Goal: Task Accomplishment & Management: Complete application form

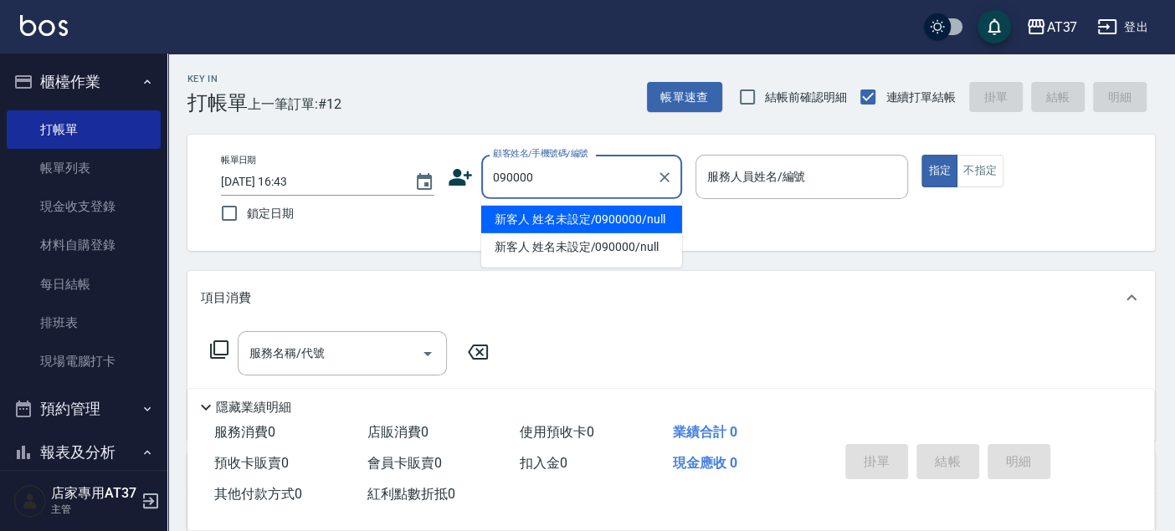
type input "新客人 姓名未設定/0900000/null"
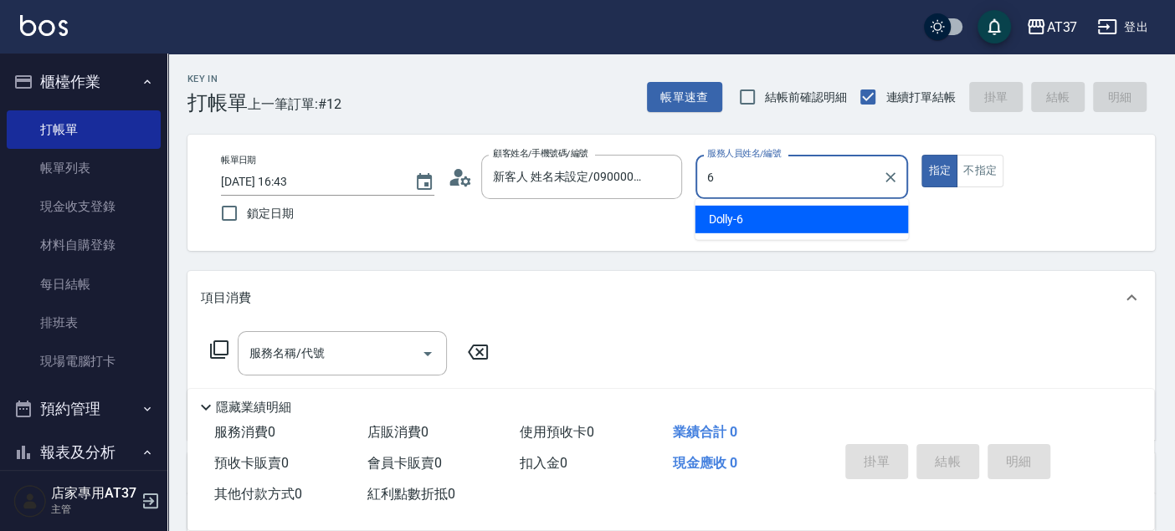
type input "6"
type button "true"
type input "Dolly-6"
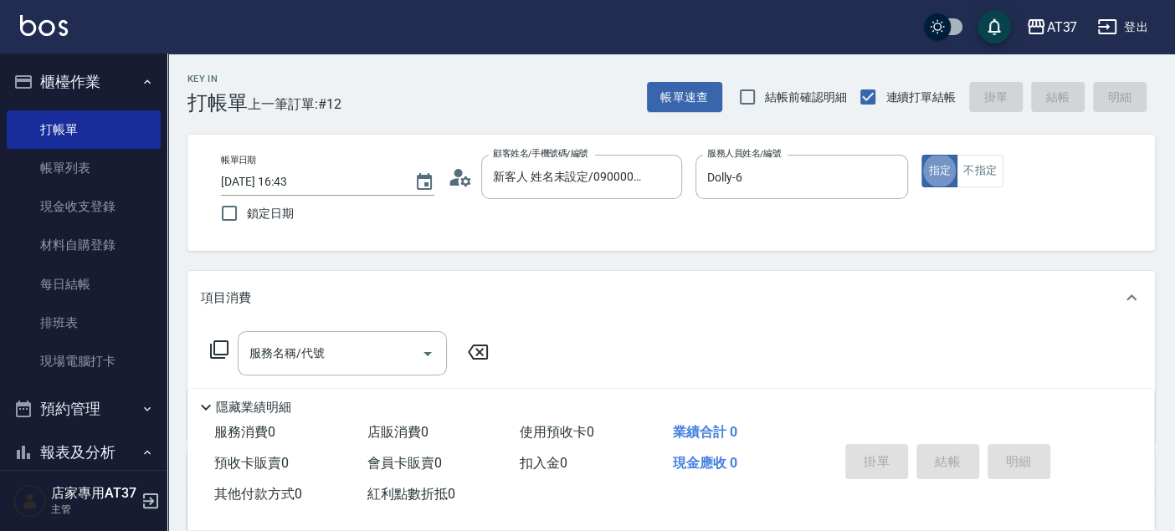
type input "新客人 姓名未設定/090000/null"
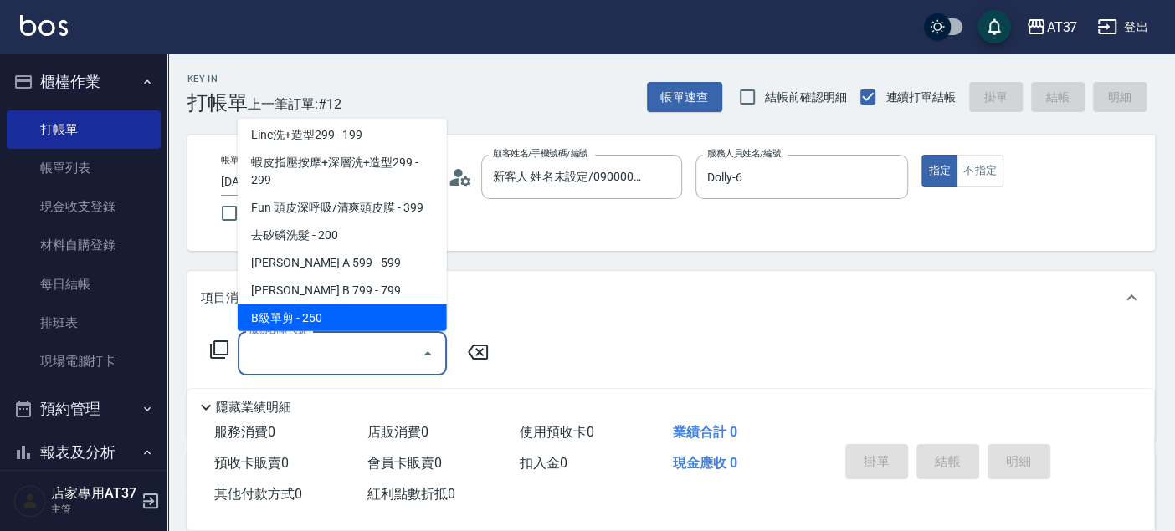
scroll to position [281, 0]
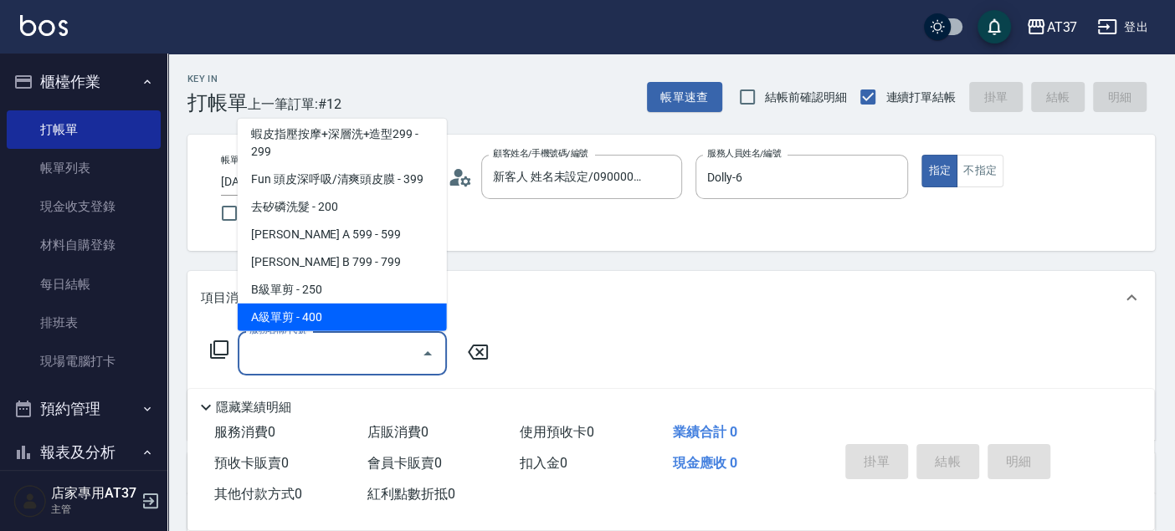
type input "A級單剪(202)"
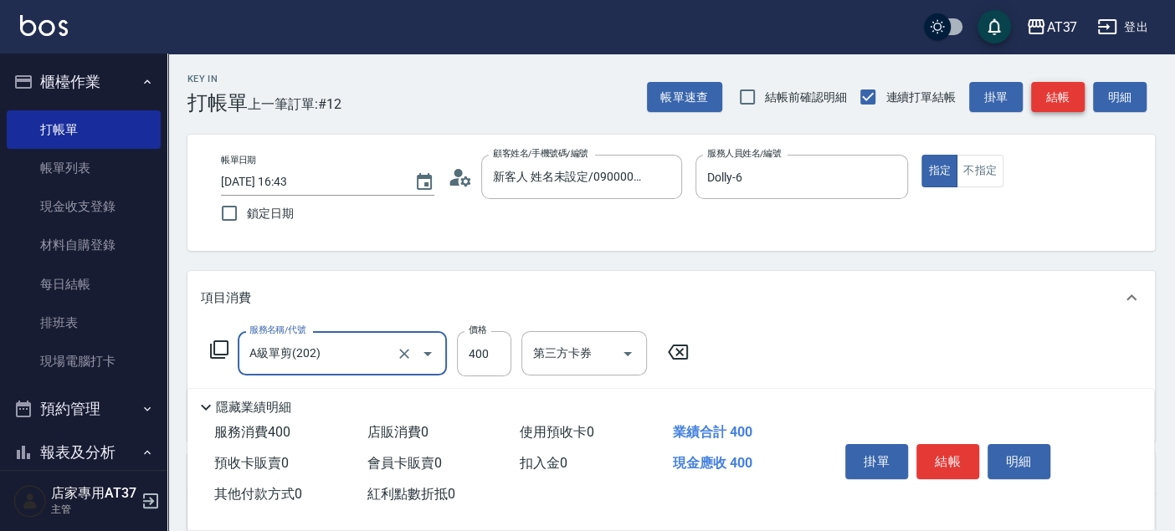
click at [1042, 88] on button "結帳" at bounding box center [1058, 97] width 54 height 31
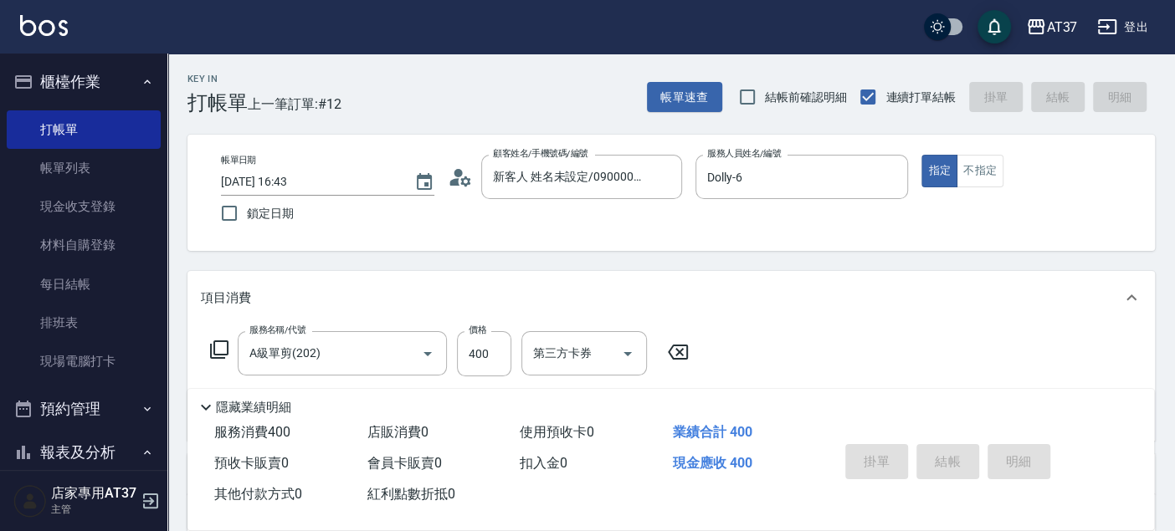
type input "[DATE] 17:38"
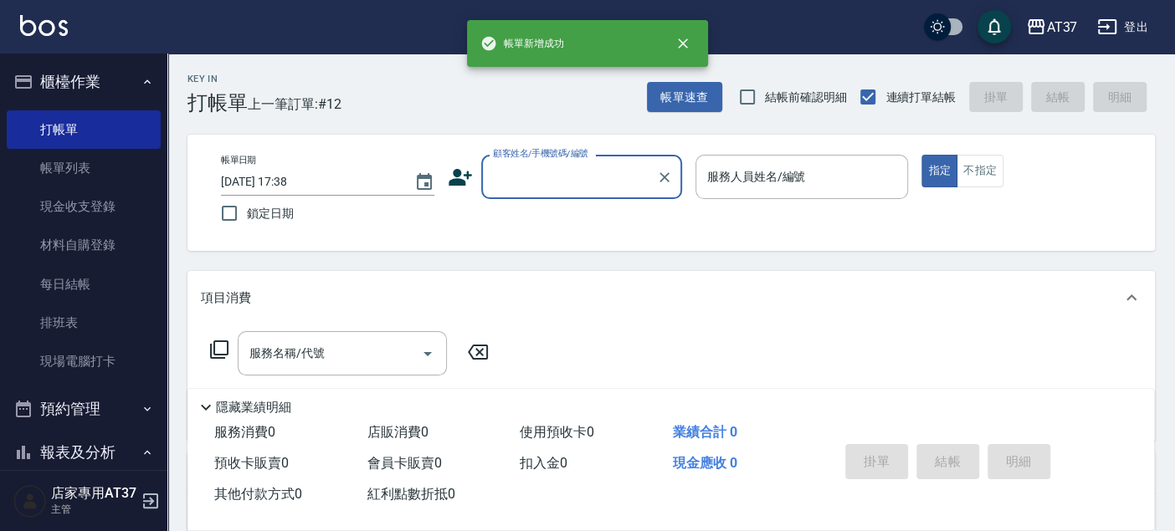
scroll to position [0, 0]
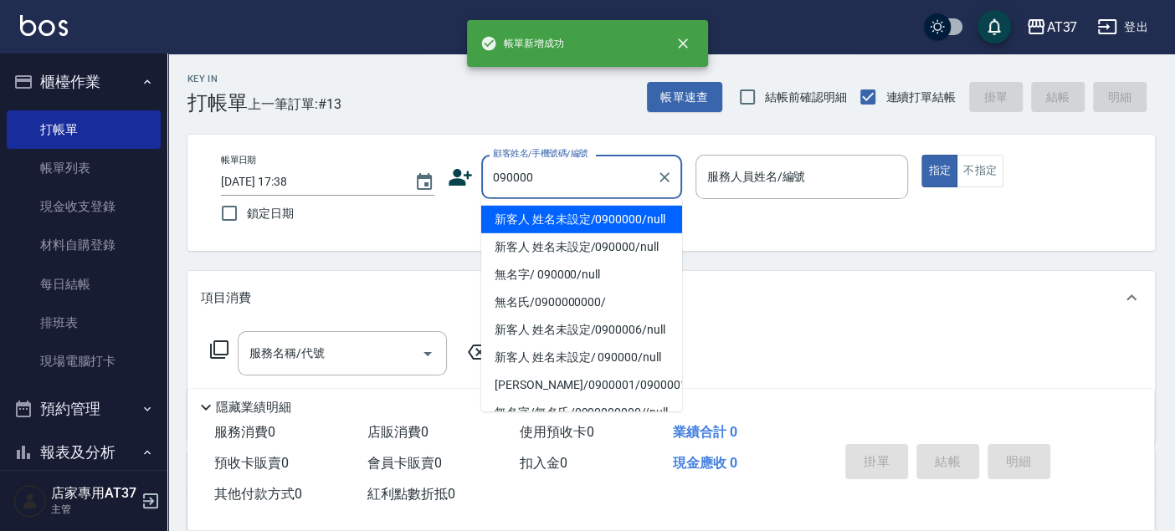
type input "新客人 姓名未設定/0900000/null"
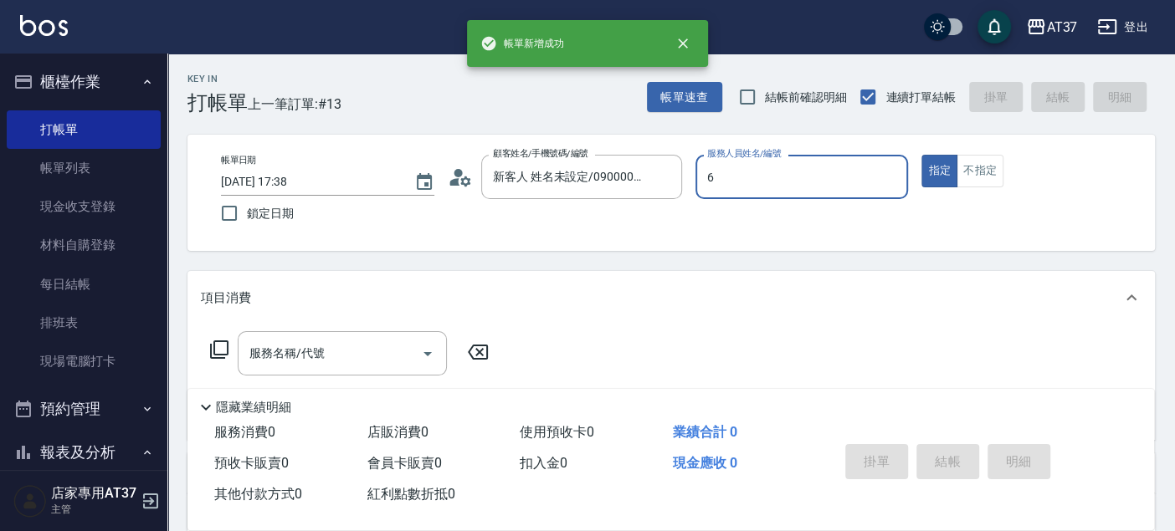
type input "Dolly-6"
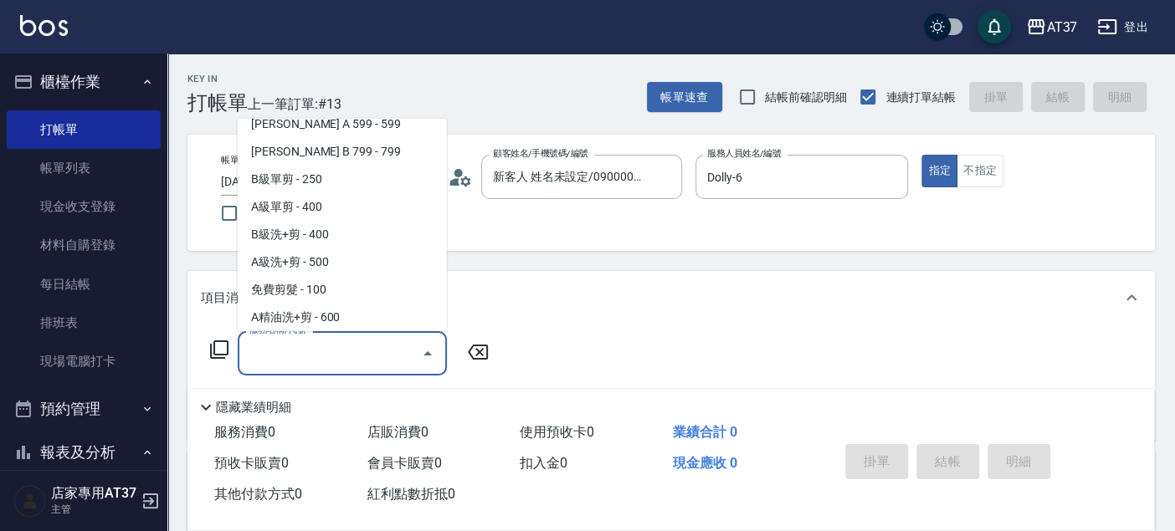
scroll to position [474, 0]
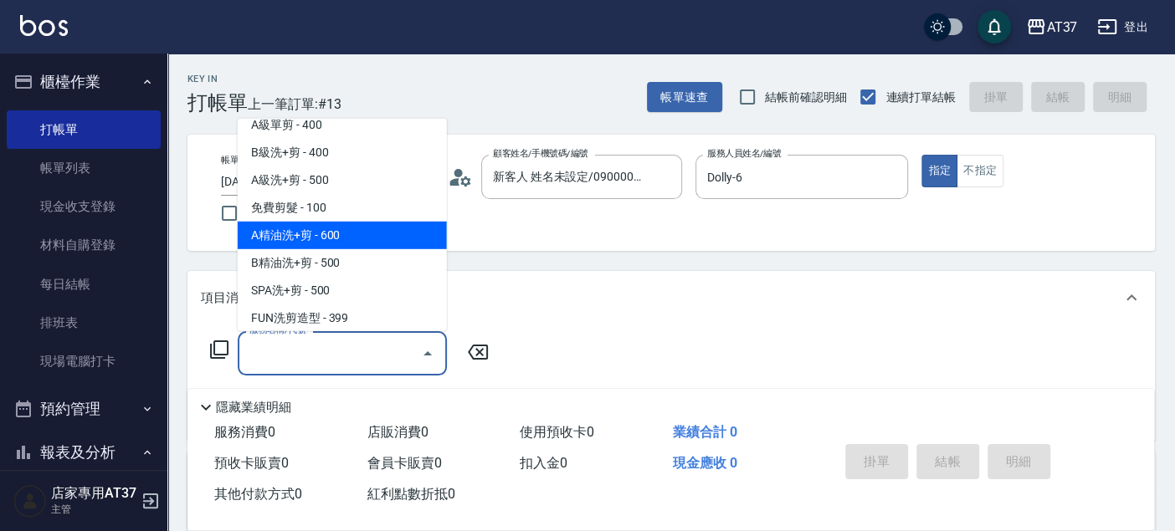
type input "A精油洗+剪(206)"
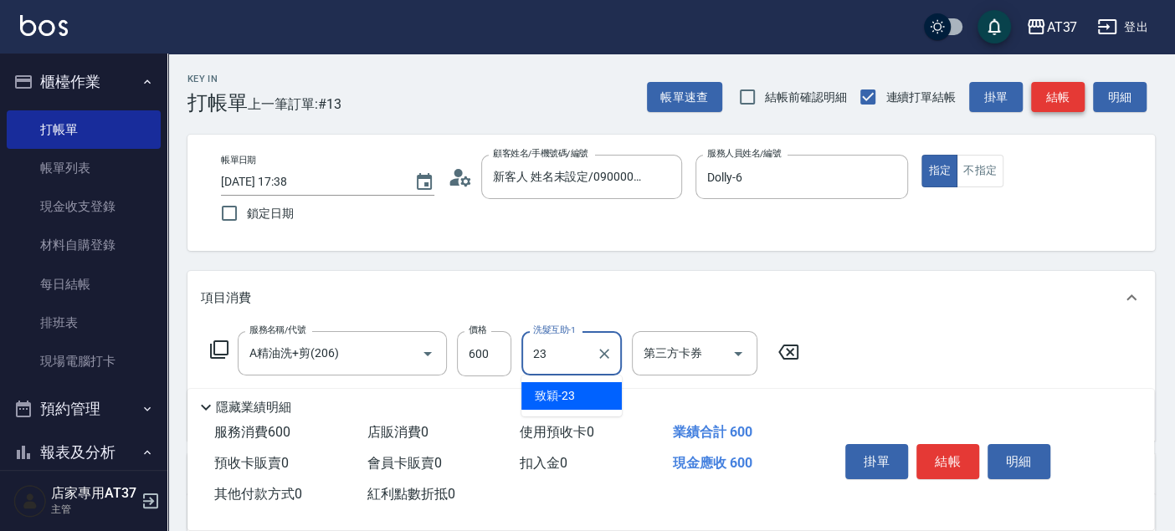
type input "致穎-23"
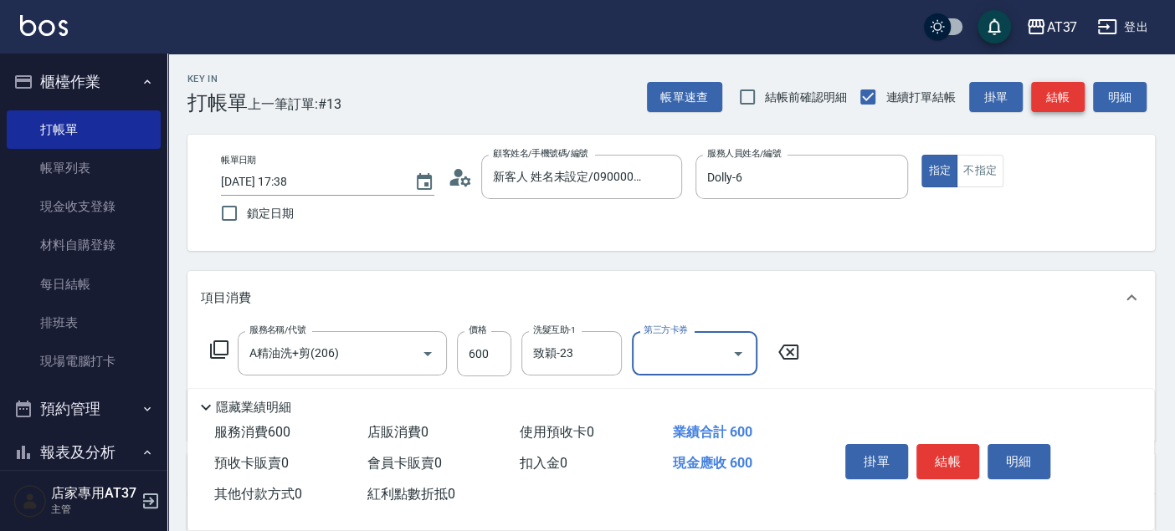
click at [1042, 88] on button "結帳" at bounding box center [1058, 97] width 54 height 31
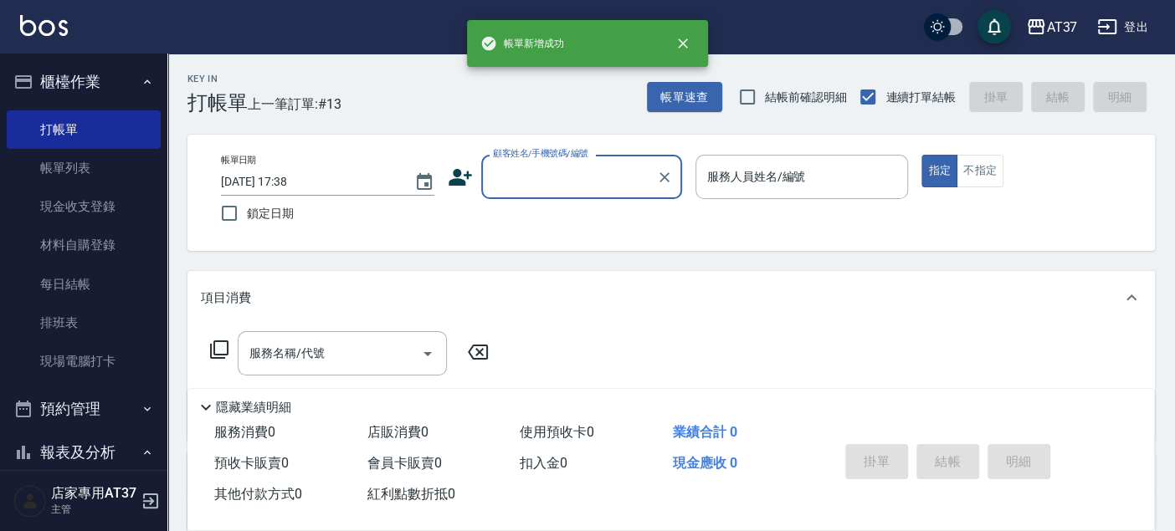
scroll to position [0, 0]
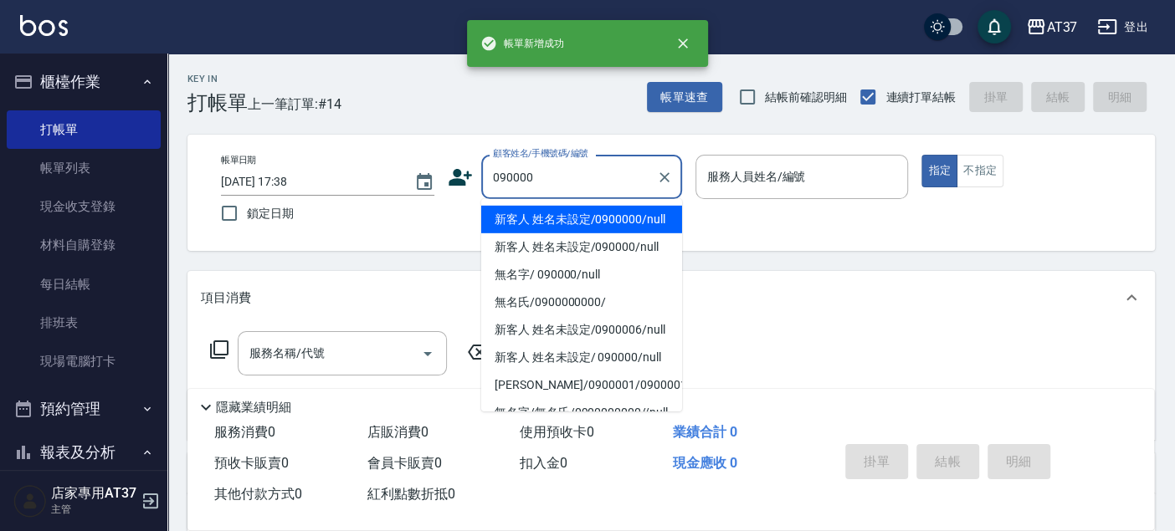
type input "新客人 姓名未設定/0900000/null"
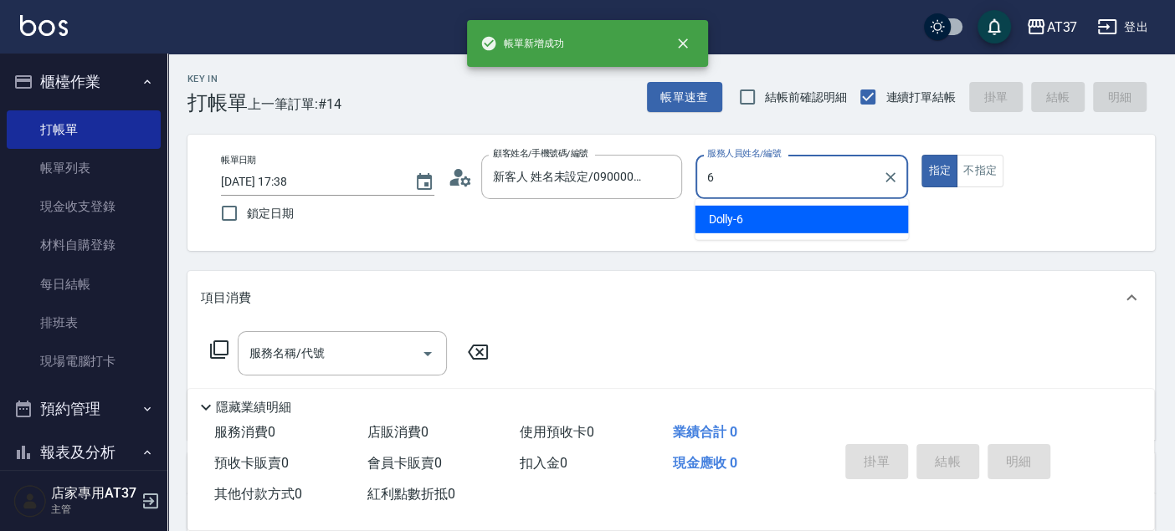
type input "Dolly-6"
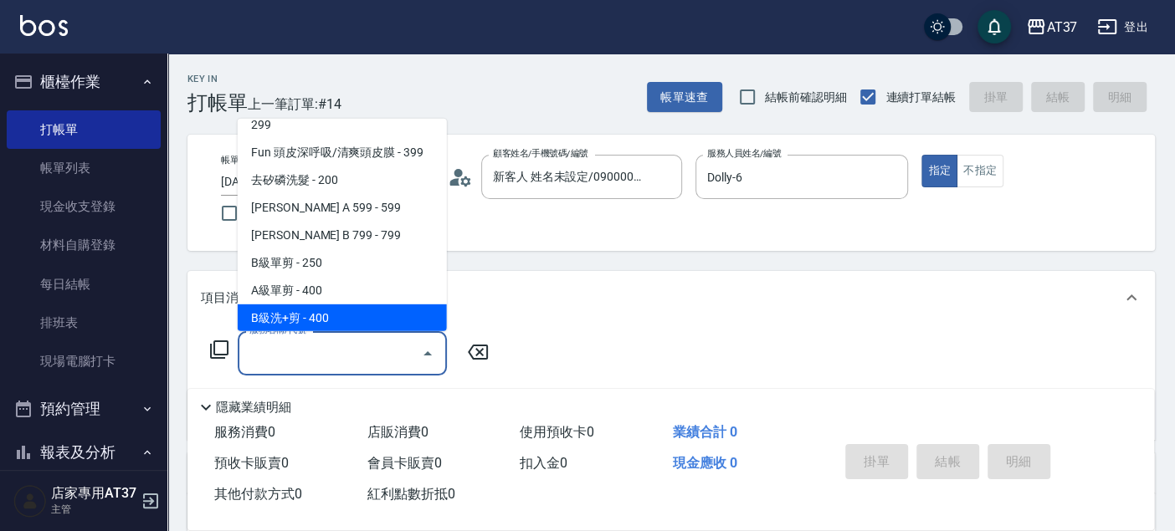
scroll to position [336, 0]
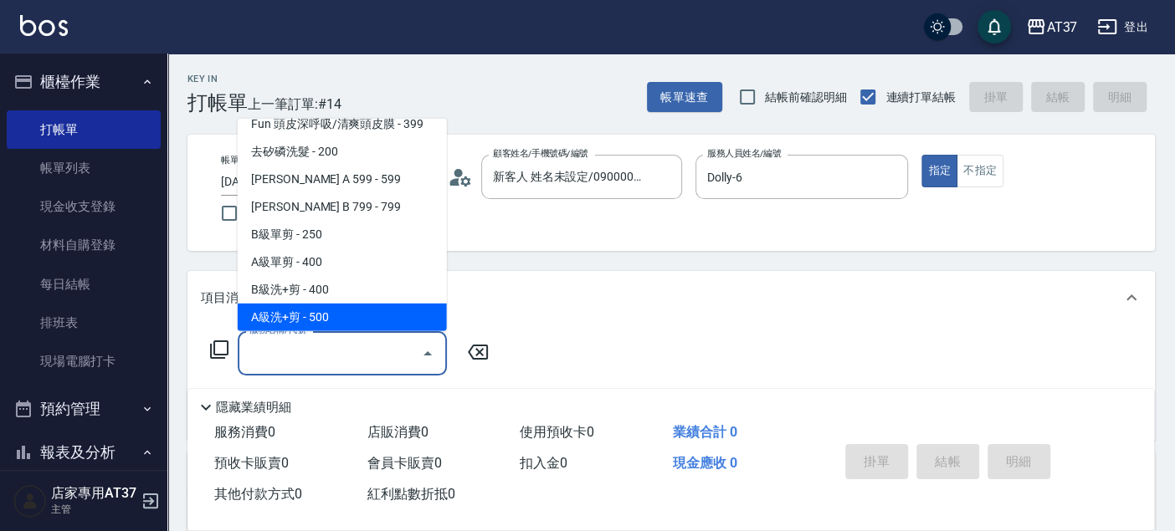
type input "A級洗+剪(204)"
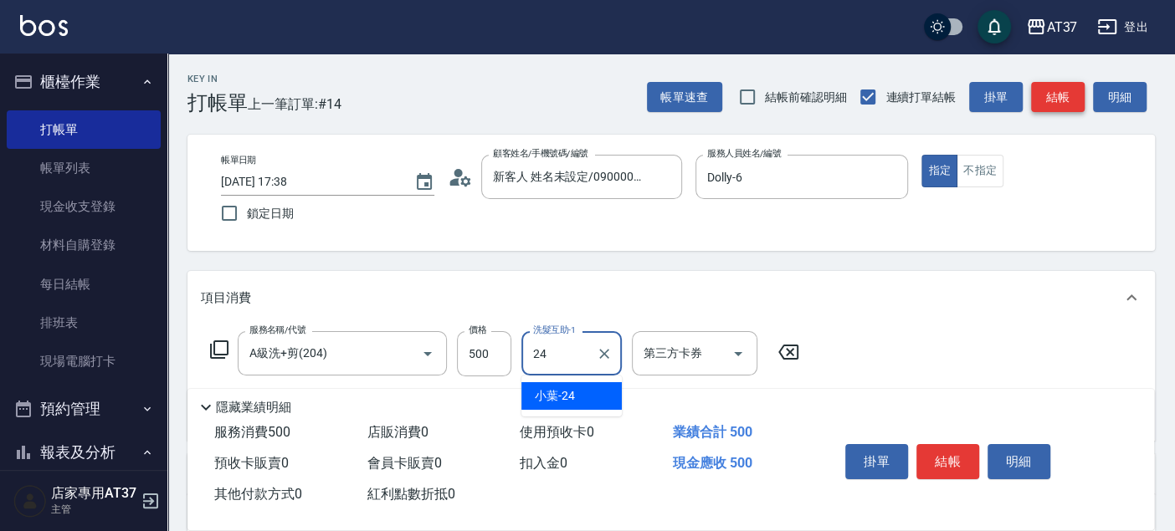
type input "小葉-24"
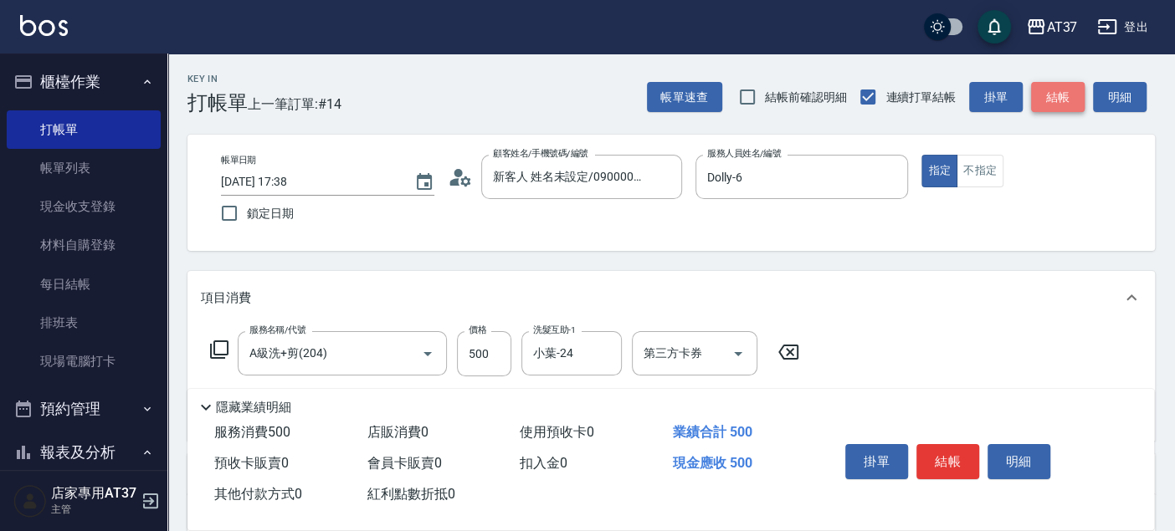
click at [1068, 99] on button "結帳" at bounding box center [1058, 97] width 54 height 31
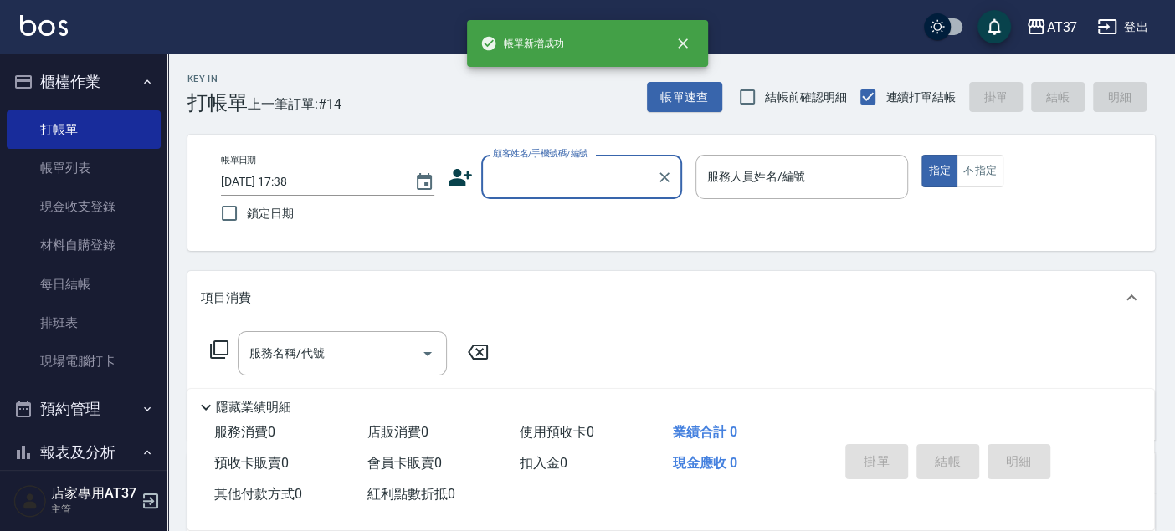
scroll to position [0, 0]
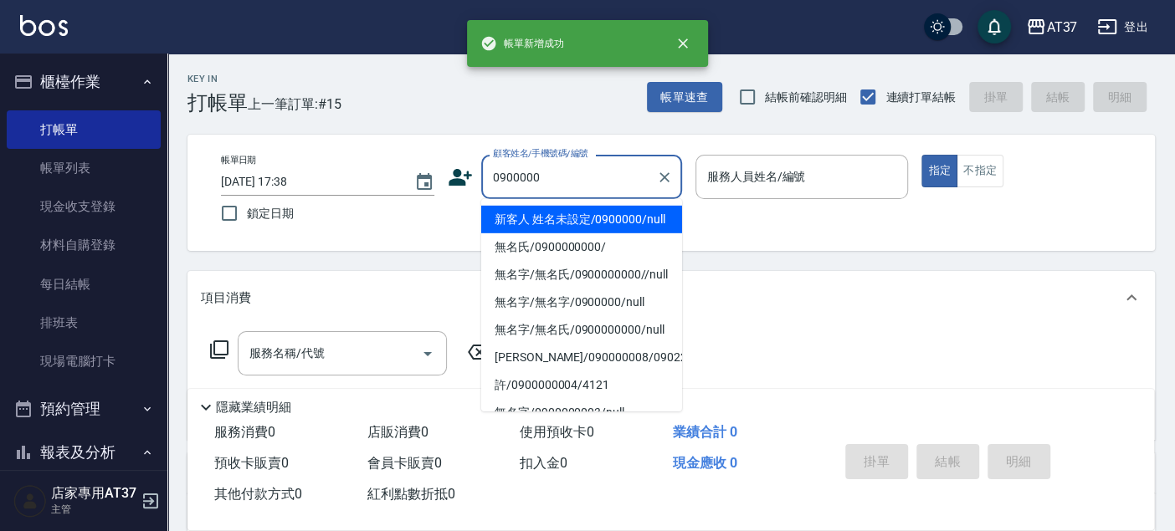
type input "新客人 姓名未設定/0900000/null"
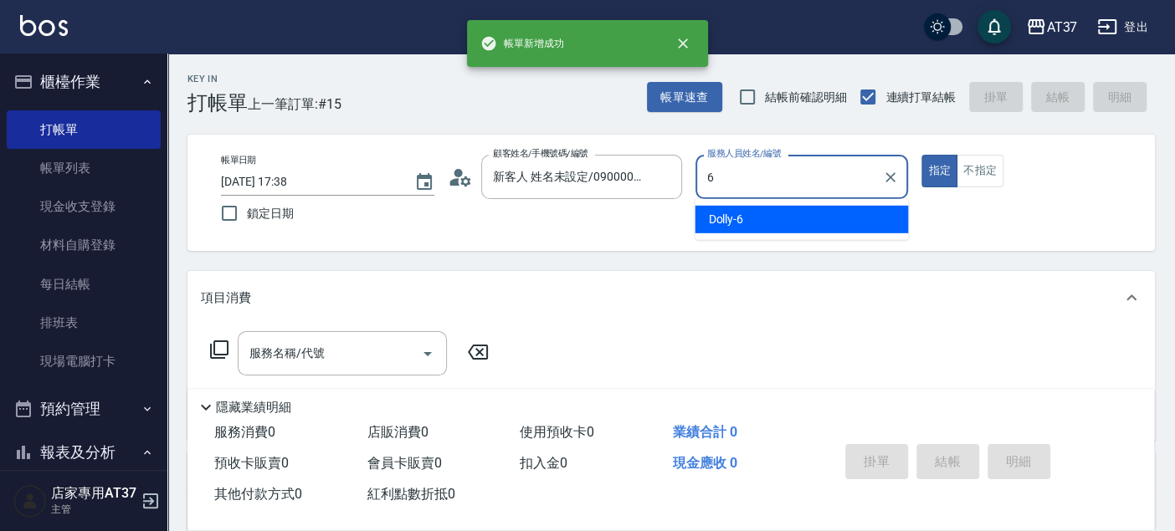
type input "Dolly-6"
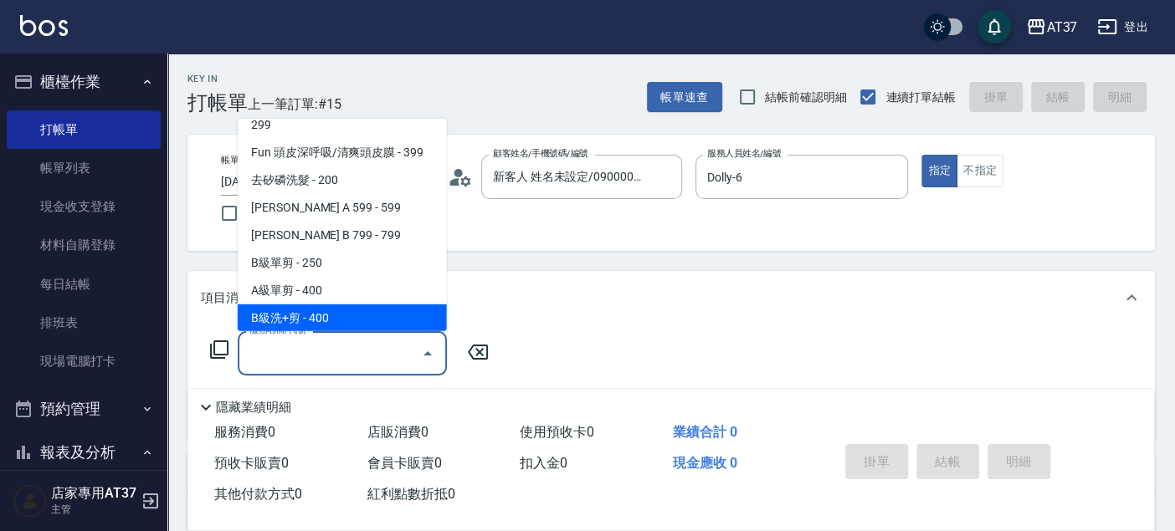
scroll to position [336, 0]
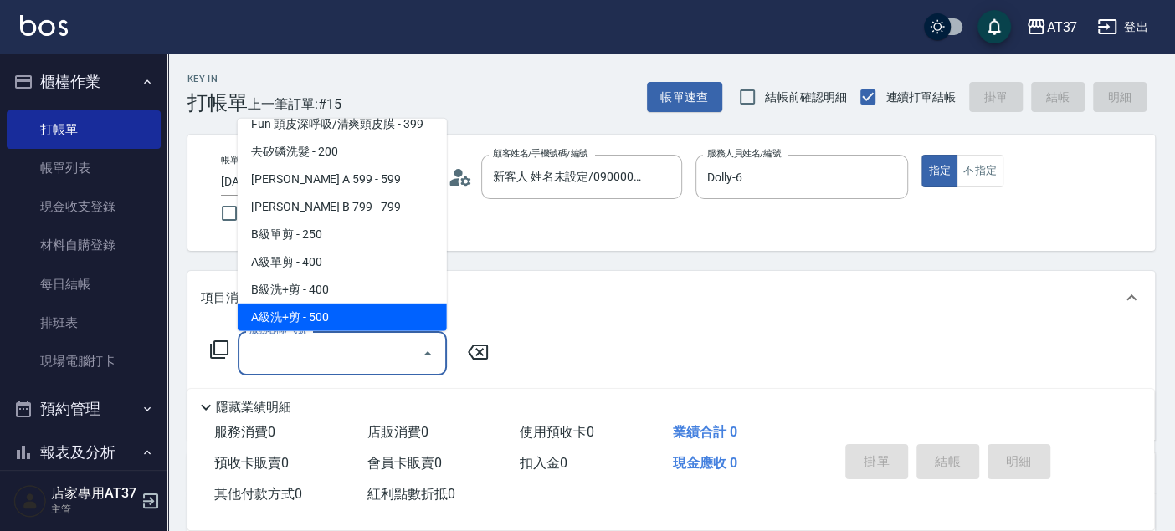
type input "A級洗+剪(204)"
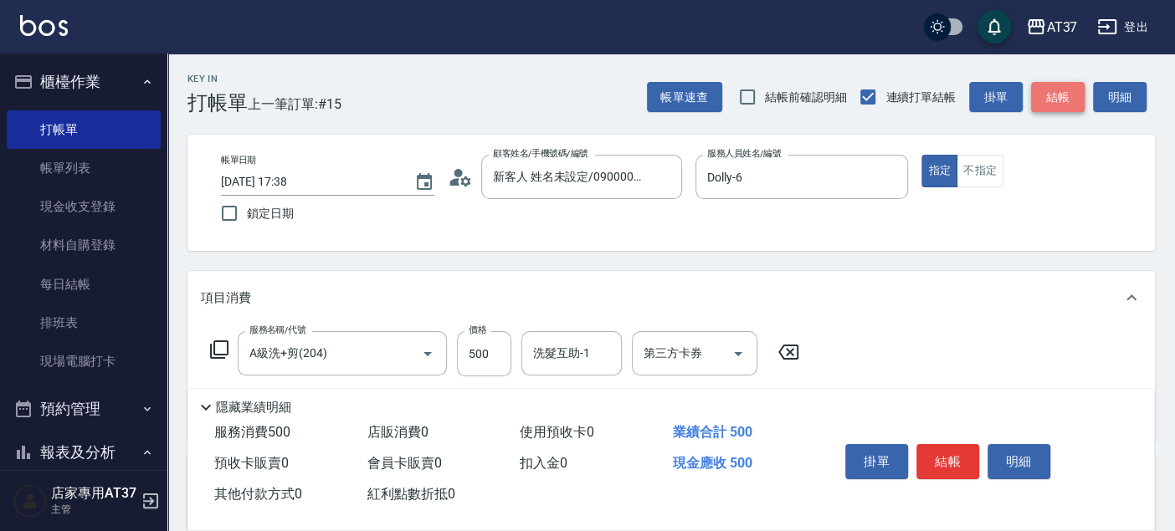
click at [1068, 99] on button "結帳" at bounding box center [1058, 97] width 54 height 31
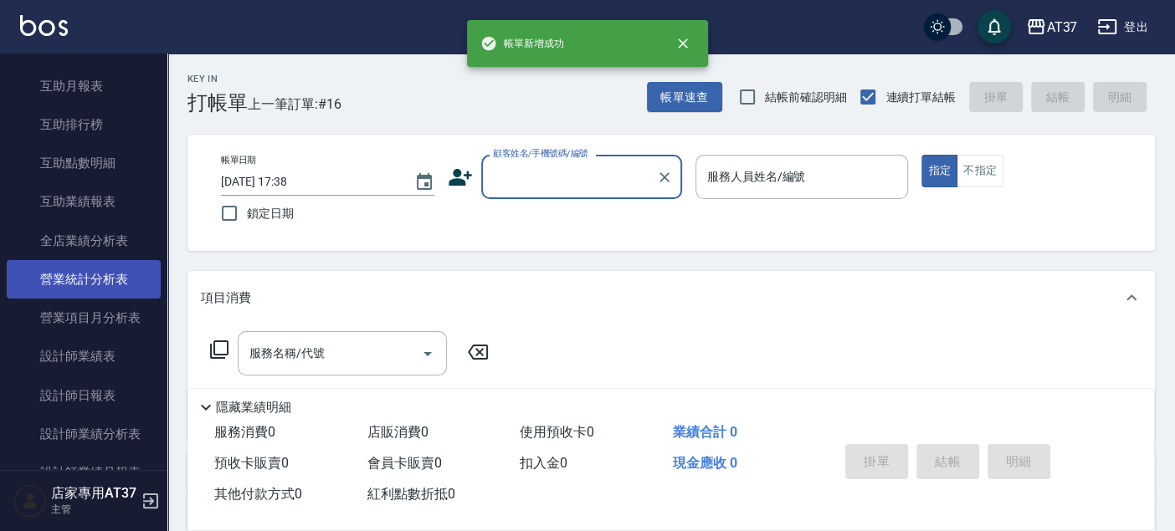
scroll to position [650, 0]
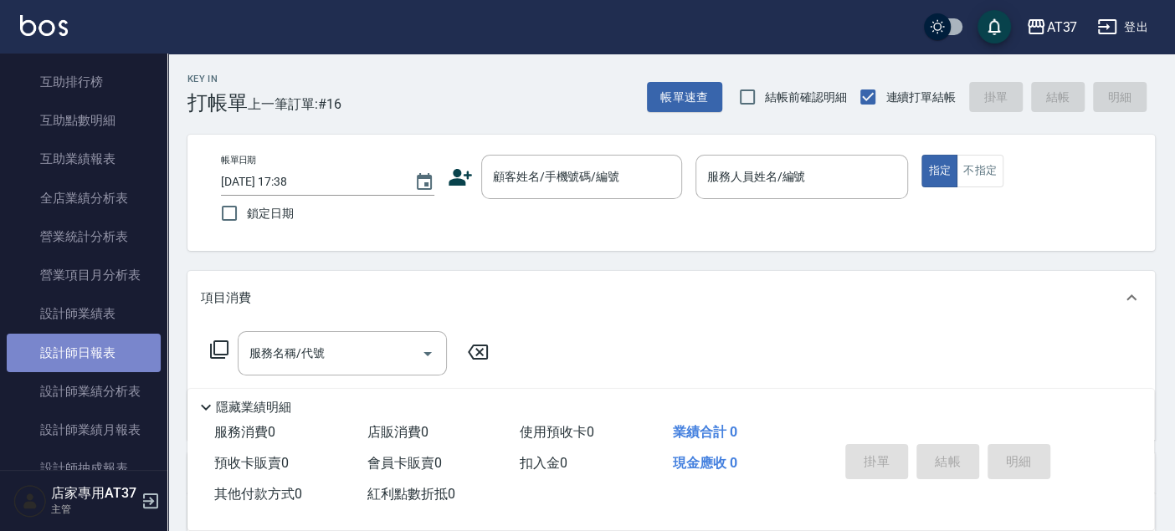
click at [97, 350] on link "設計師日報表" at bounding box center [84, 353] width 154 height 38
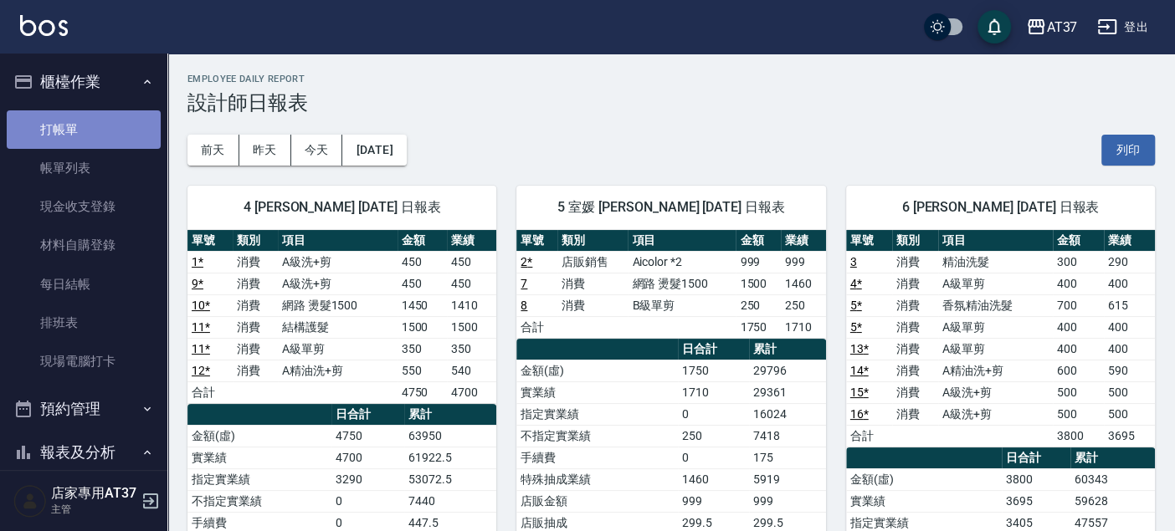
click at [84, 136] on link "打帳單" at bounding box center [84, 129] width 154 height 38
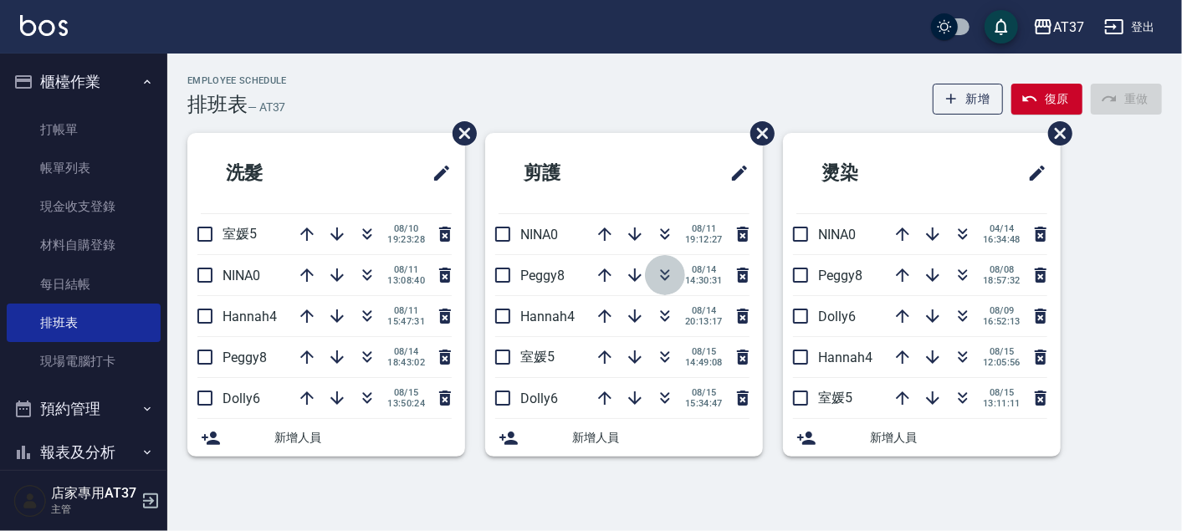
click at [670, 264] on button "button" at bounding box center [665, 275] width 40 height 40
click at [668, 275] on icon "button" at bounding box center [665, 278] width 9 height 6
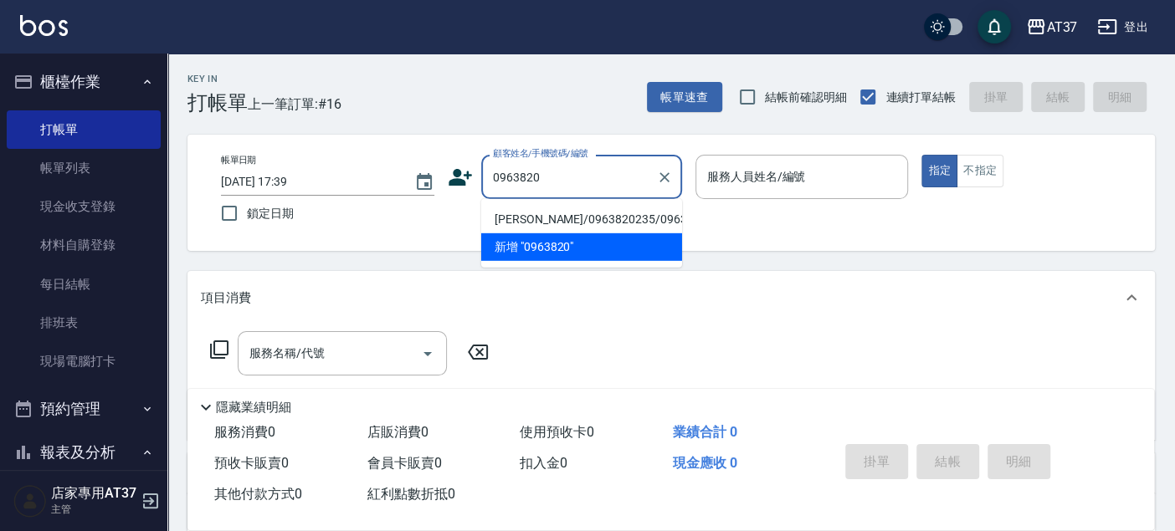
click at [643, 232] on li "[PERSON_NAME]/0963820235/0963820235" at bounding box center [581, 220] width 201 height 28
type input "[PERSON_NAME]/0963820235/0963820235"
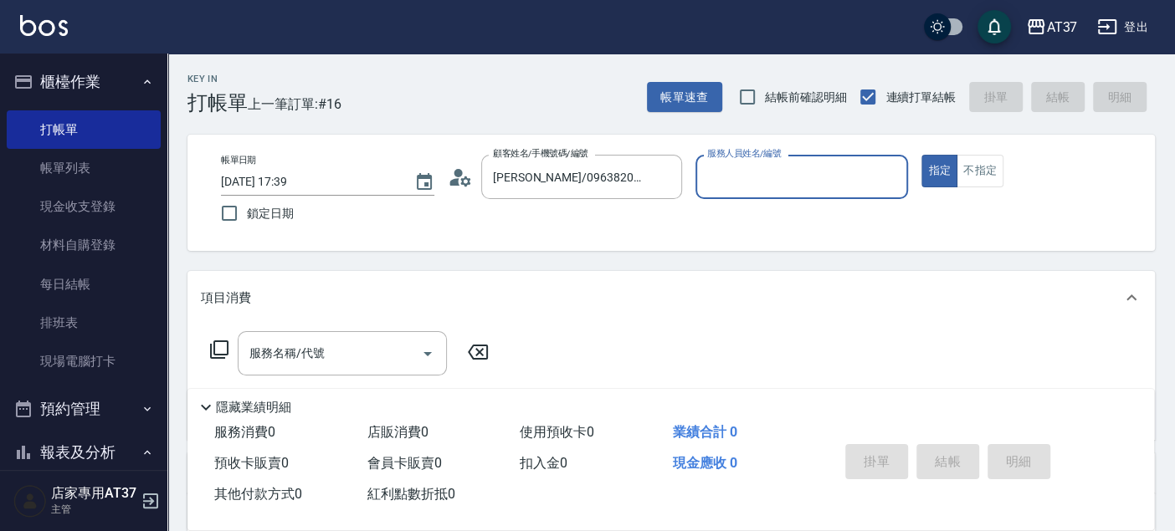
type input "Dolly-6"
click at [921, 155] on button "指定" at bounding box center [939, 171] width 36 height 33
type button "true"
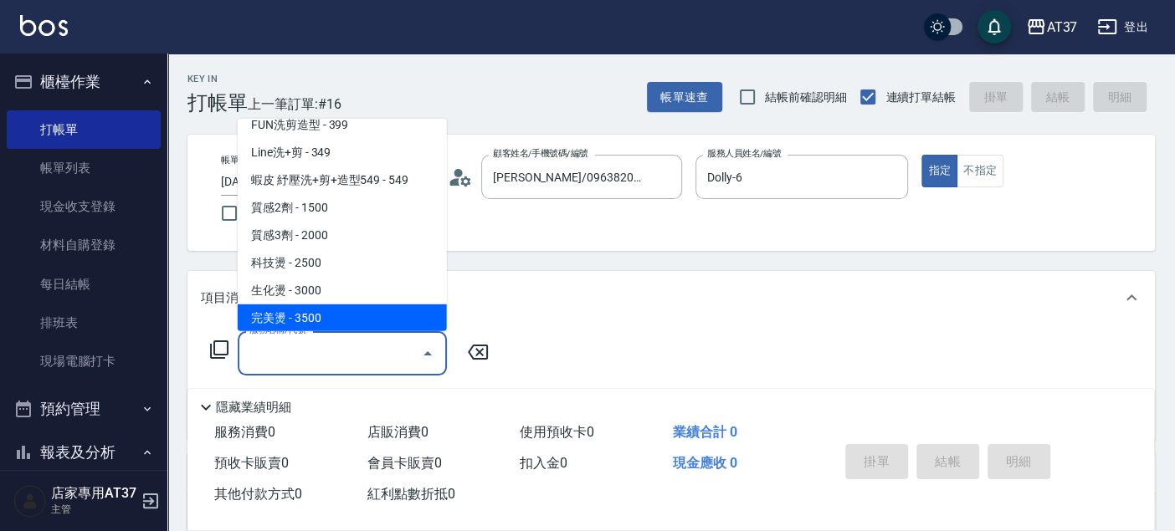
scroll to position [695, 0]
type input "離子燙(306)"
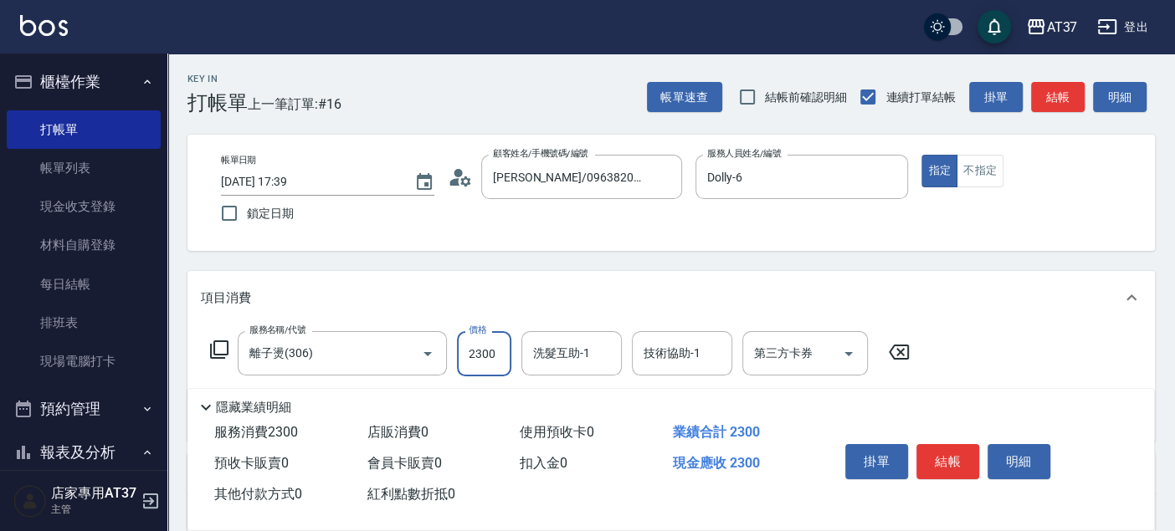
type input "2300"
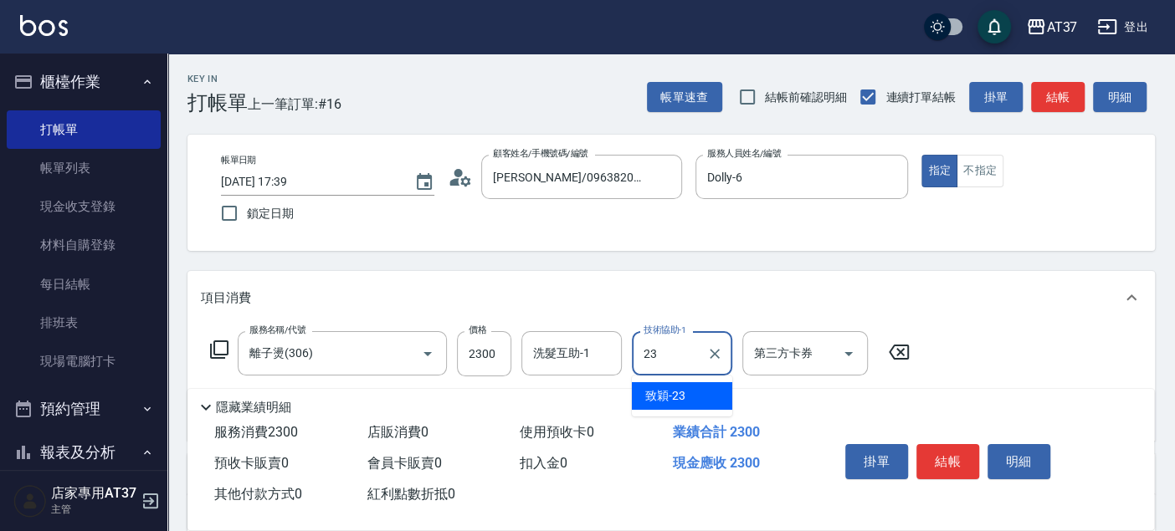
type input "致穎-23"
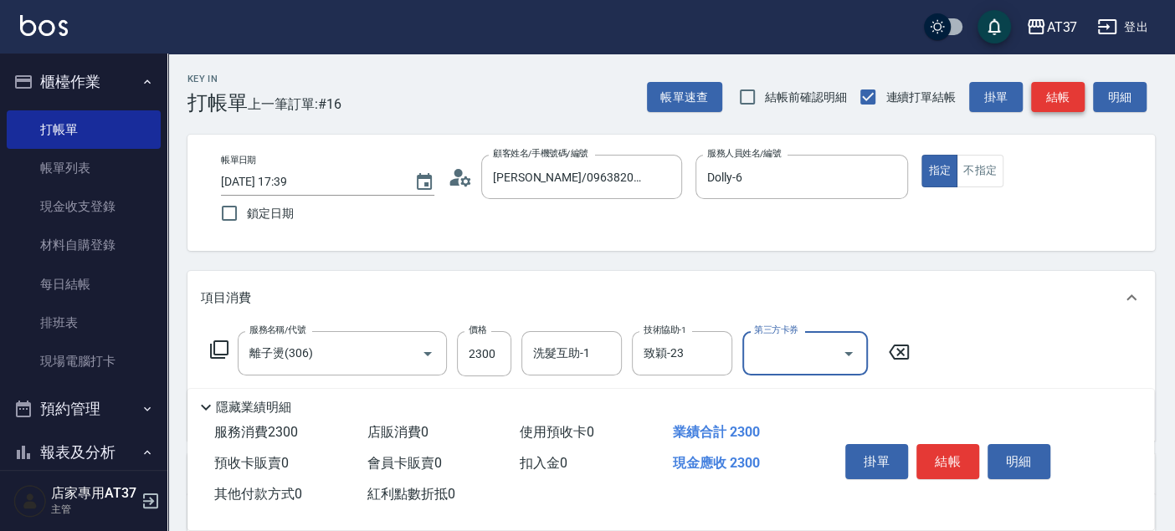
click at [1075, 102] on button "結帳" at bounding box center [1058, 97] width 54 height 31
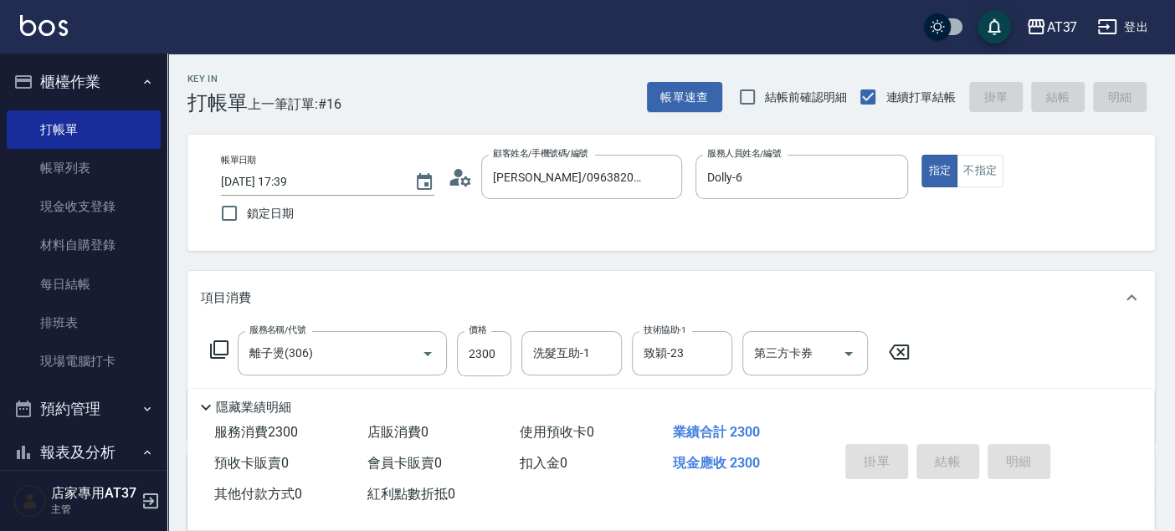
type input "2025/08/15 18:18"
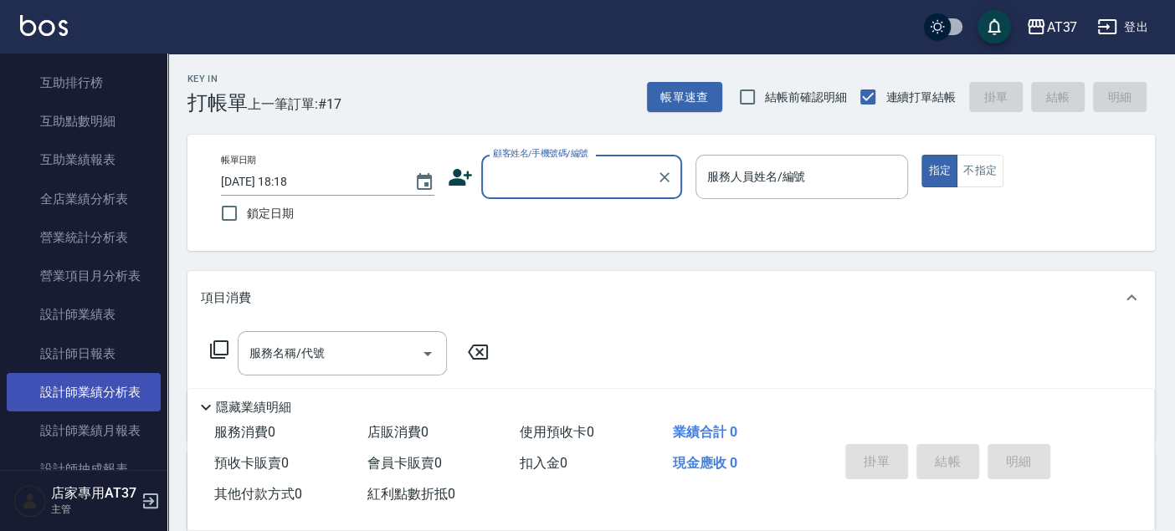
scroll to position [650, 0]
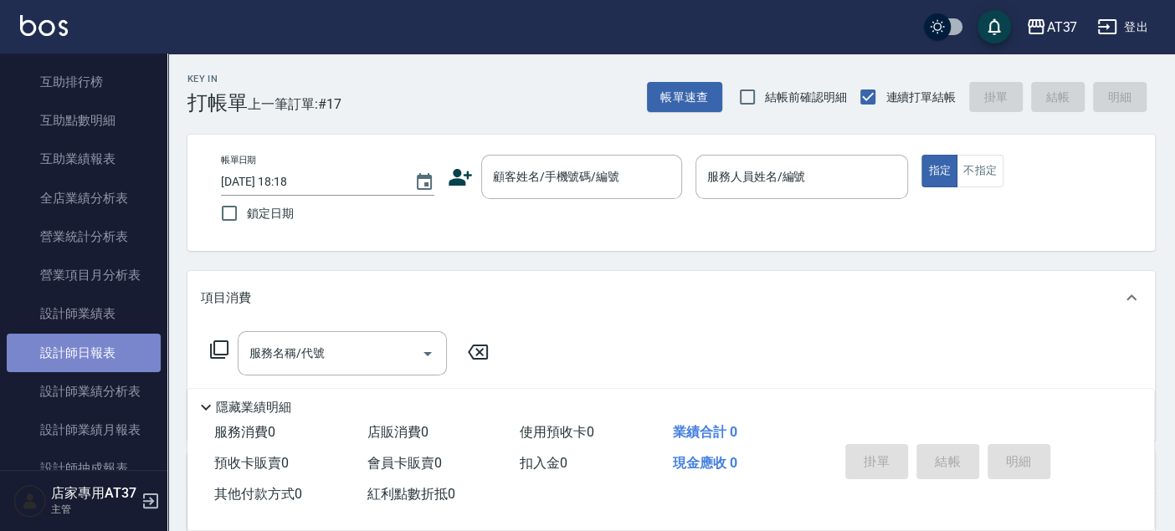
click at [117, 370] on link "設計師日報表" at bounding box center [84, 353] width 154 height 38
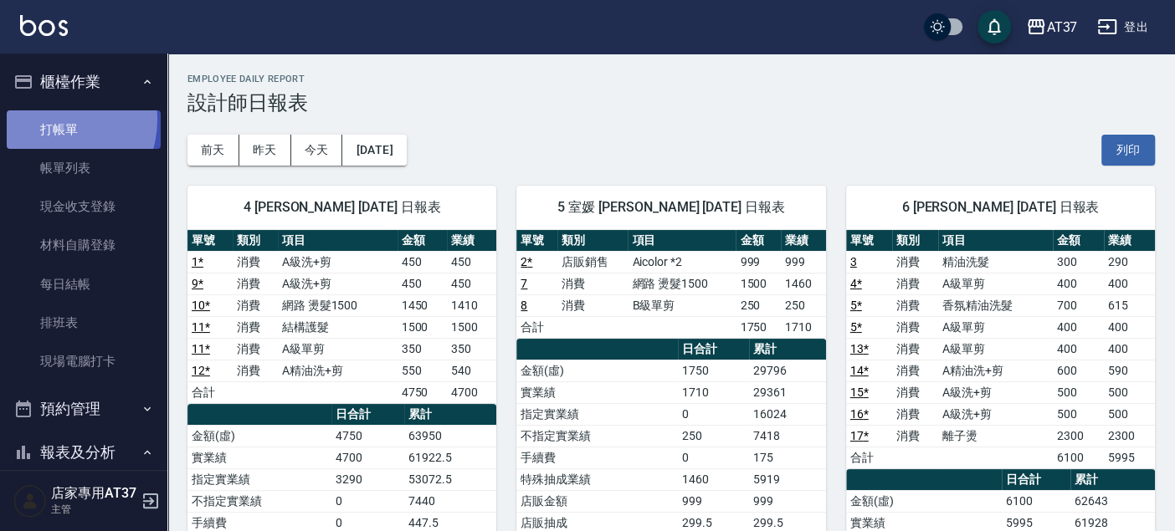
click at [49, 119] on link "打帳單" at bounding box center [84, 129] width 154 height 38
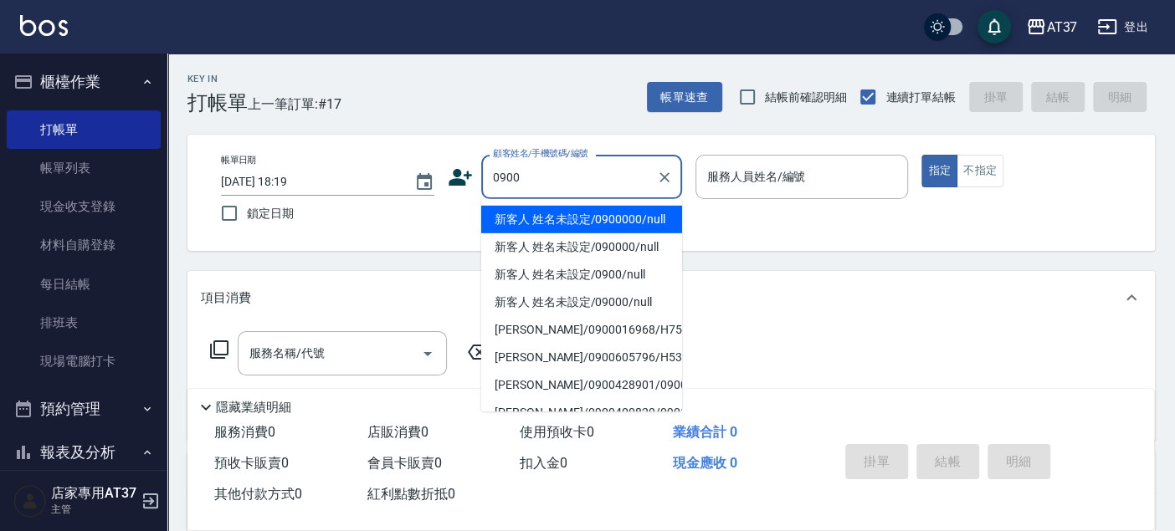
click at [542, 211] on li "新客人 姓名未設定/0900000/null" at bounding box center [581, 220] width 201 height 28
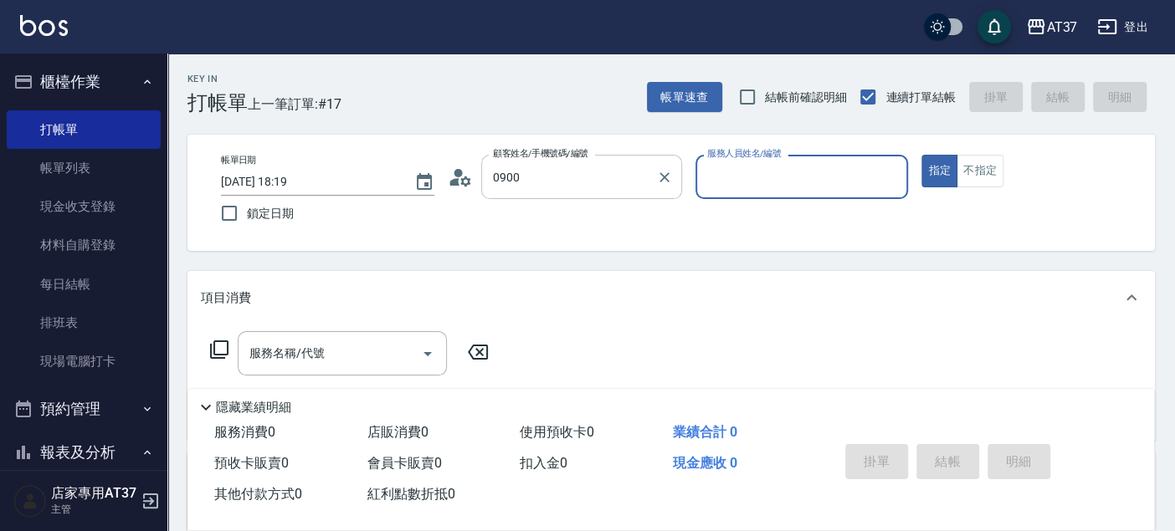
type input "新客人 姓名未設定/0900000/null"
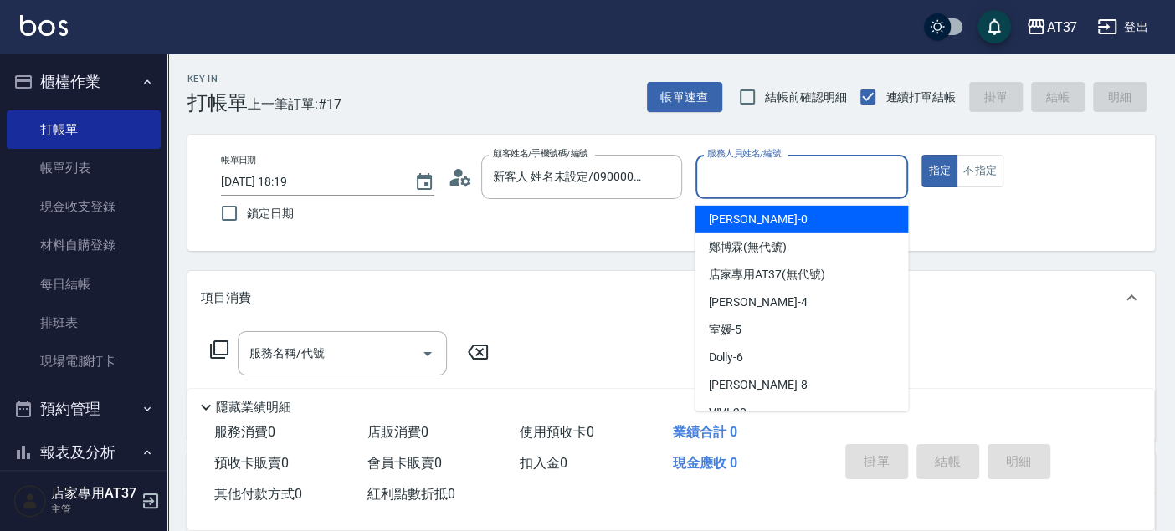
click at [766, 169] on input "服務人員姓名/編號" at bounding box center [802, 176] width 198 height 29
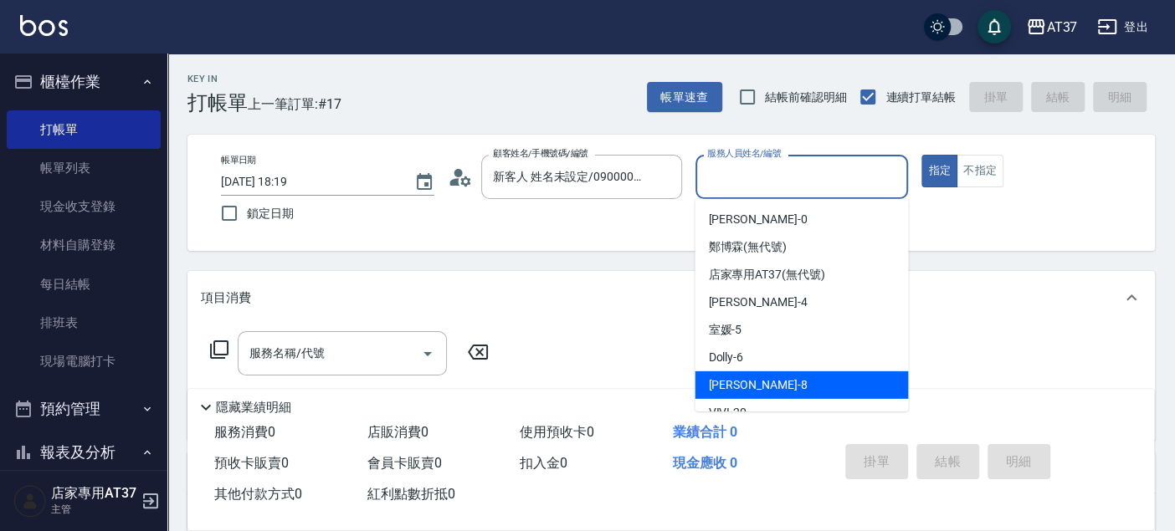
click at [764, 394] on div "Peggy -8" at bounding box center [800, 385] width 213 height 28
type input "Peggy-8"
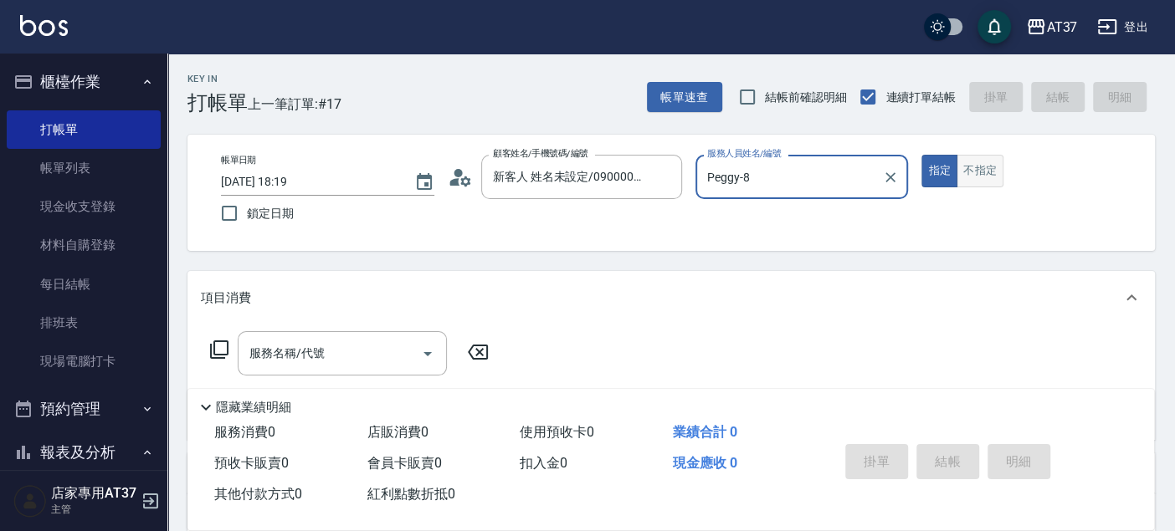
click at [989, 171] on button "不指定" at bounding box center [979, 171] width 47 height 33
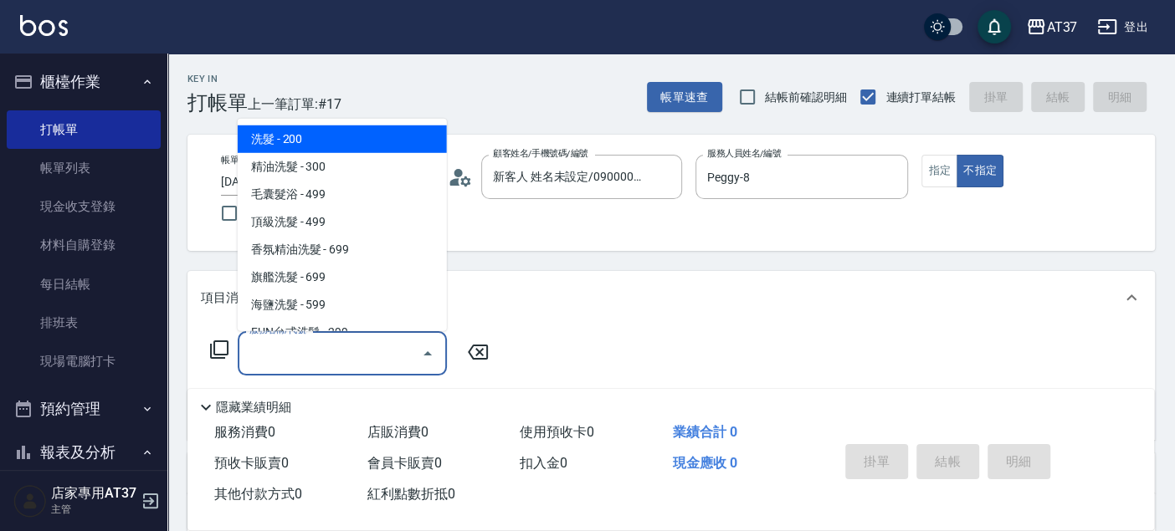
click at [394, 345] on input "服務名稱/代號" at bounding box center [329, 353] width 169 height 29
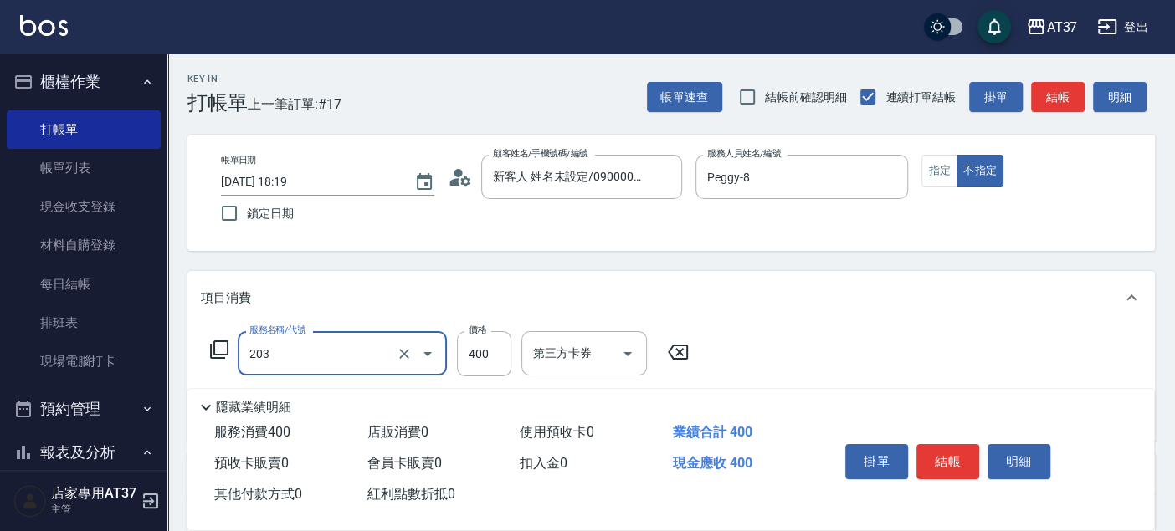
type input "B級洗+剪(203)"
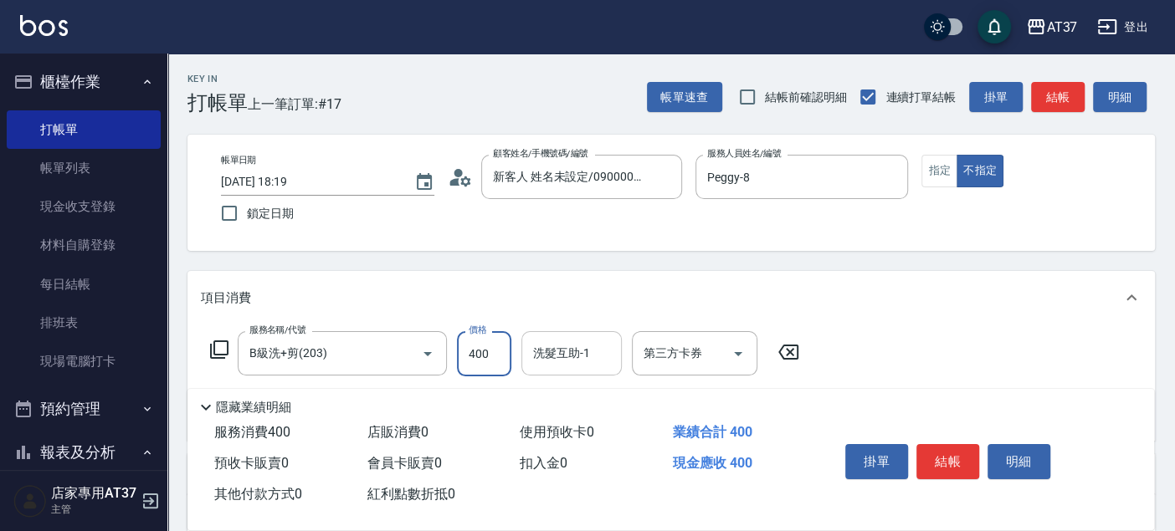
drag, startPoint x: 564, startPoint y: 358, endPoint x: 576, endPoint y: 356, distance: 12.0
click at [572, 357] on input "洗髮互助-1" at bounding box center [571, 353] width 85 height 29
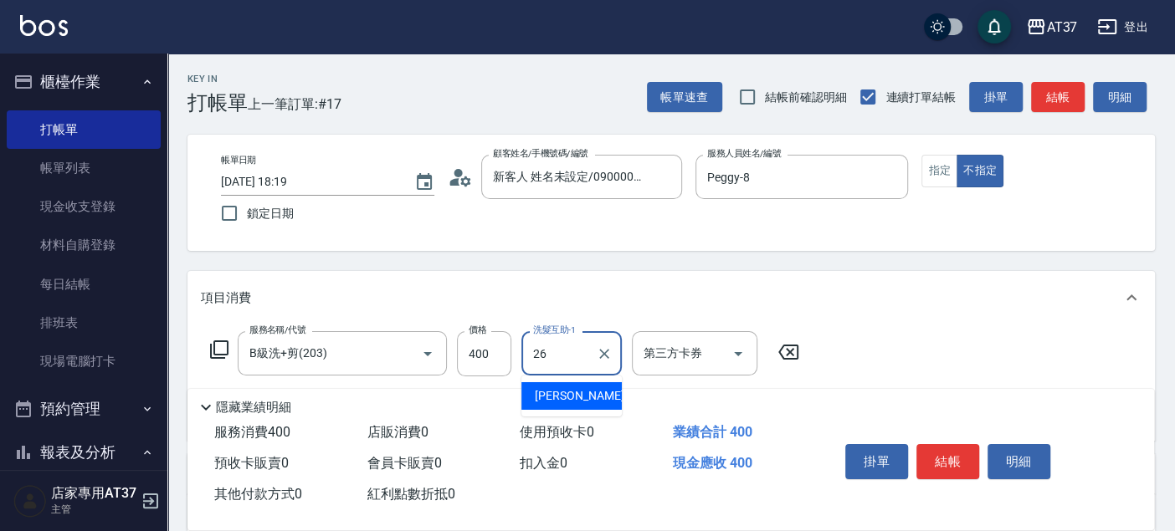
type input "鄧懷頎-26"
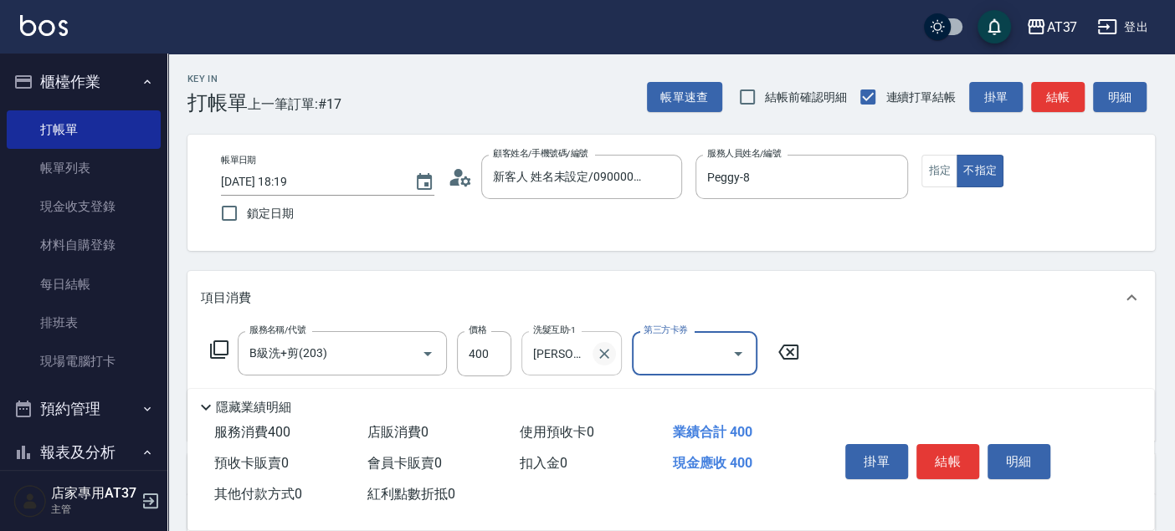
click at [603, 360] on icon "Clear" at bounding box center [604, 354] width 17 height 17
type input "27"
click at [587, 354] on input "洗髮互助-1" at bounding box center [571, 353] width 85 height 29
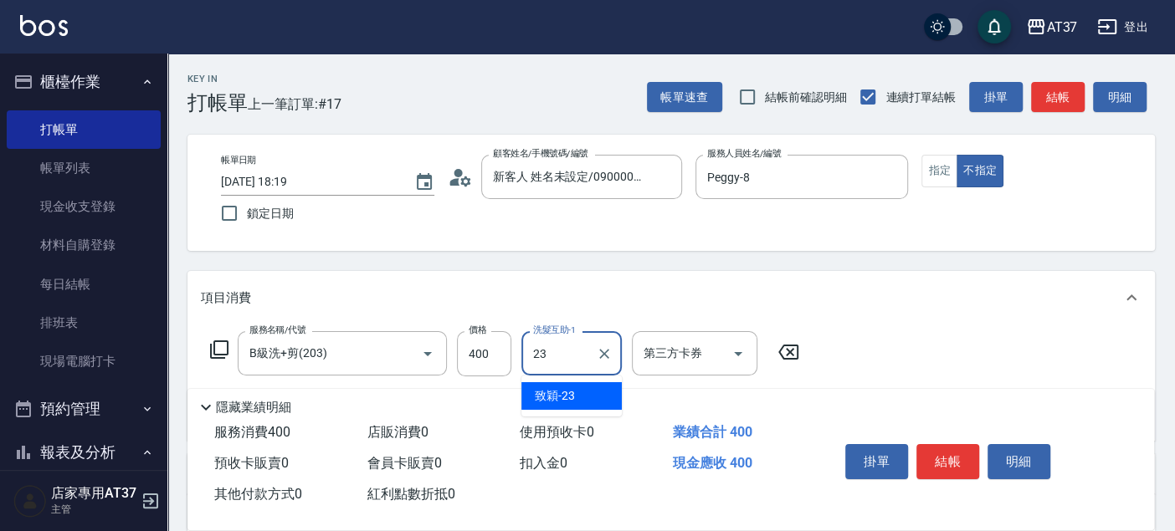
type input "致穎-23"
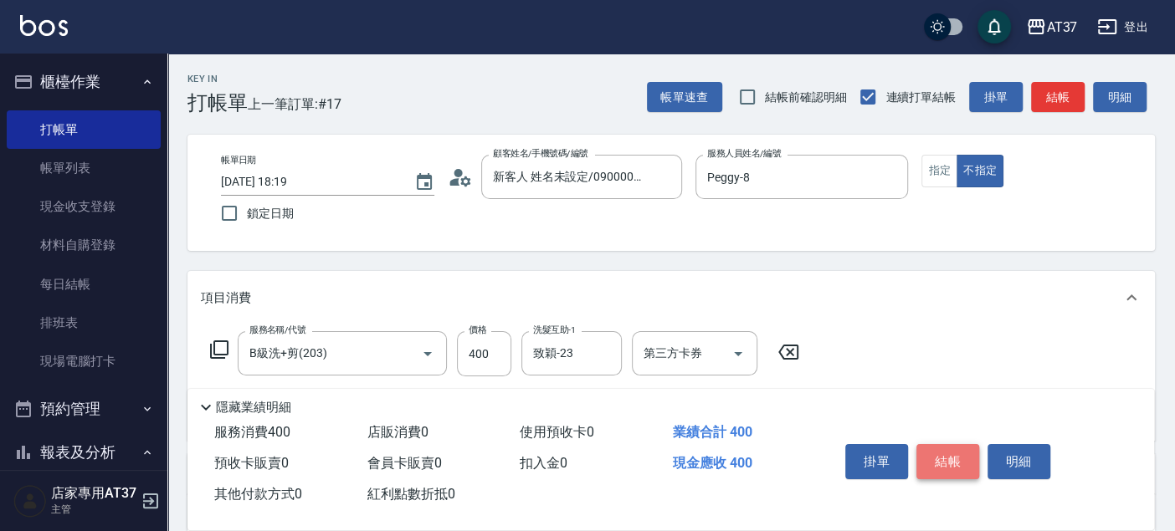
click at [972, 461] on button "結帳" at bounding box center [947, 461] width 63 height 35
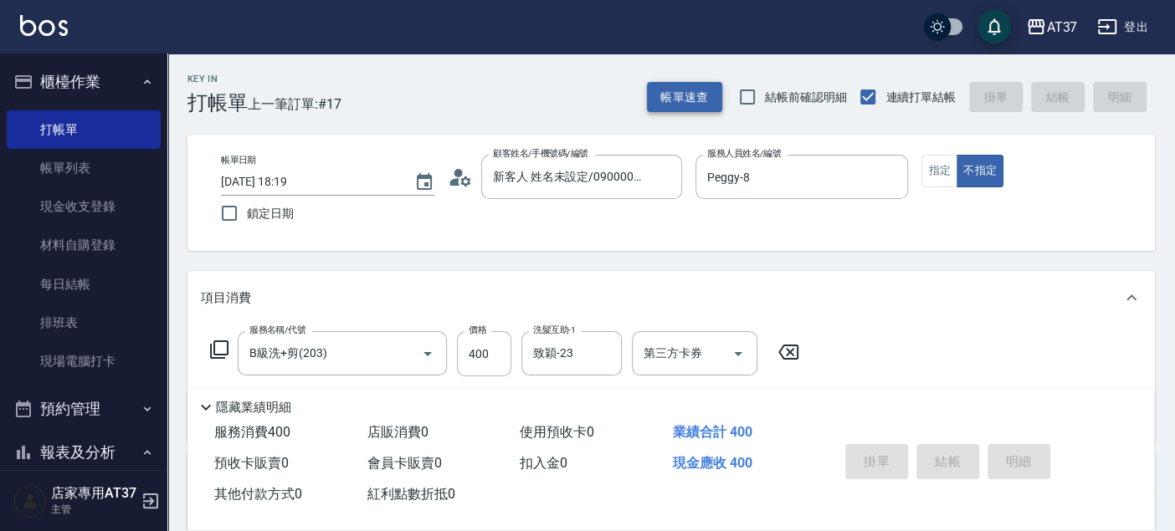
type input "2025/08/15 18:29"
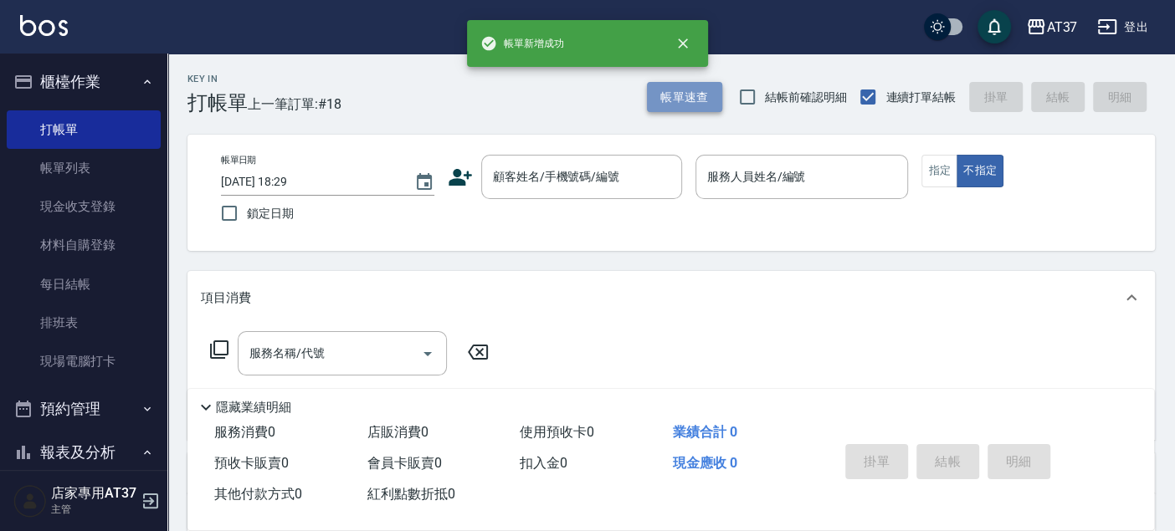
click at [693, 89] on button "帳單速查" at bounding box center [684, 97] width 75 height 31
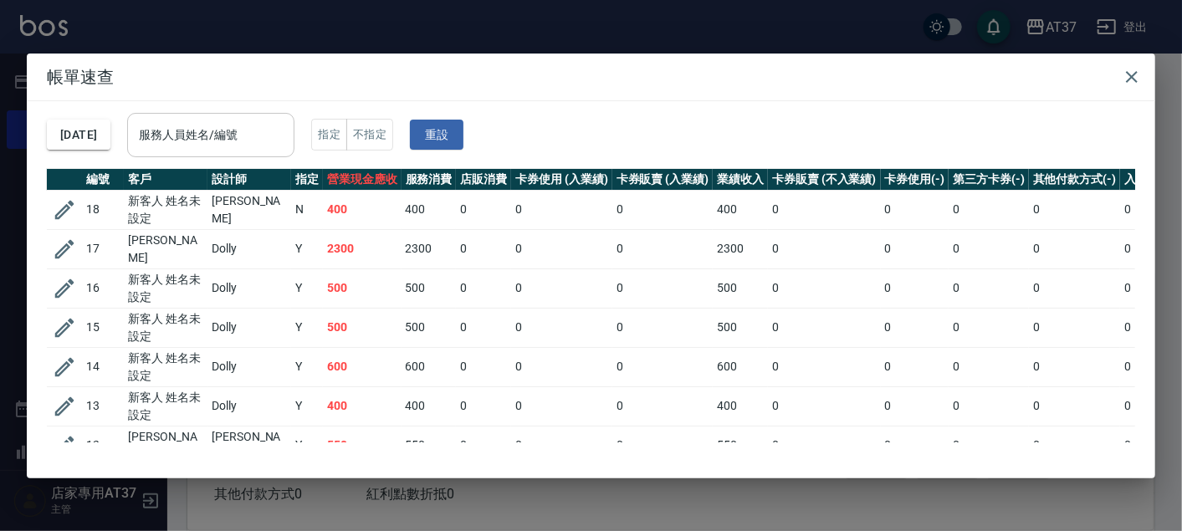
click at [294, 117] on div "服務人員姓名/編號" at bounding box center [210, 135] width 167 height 44
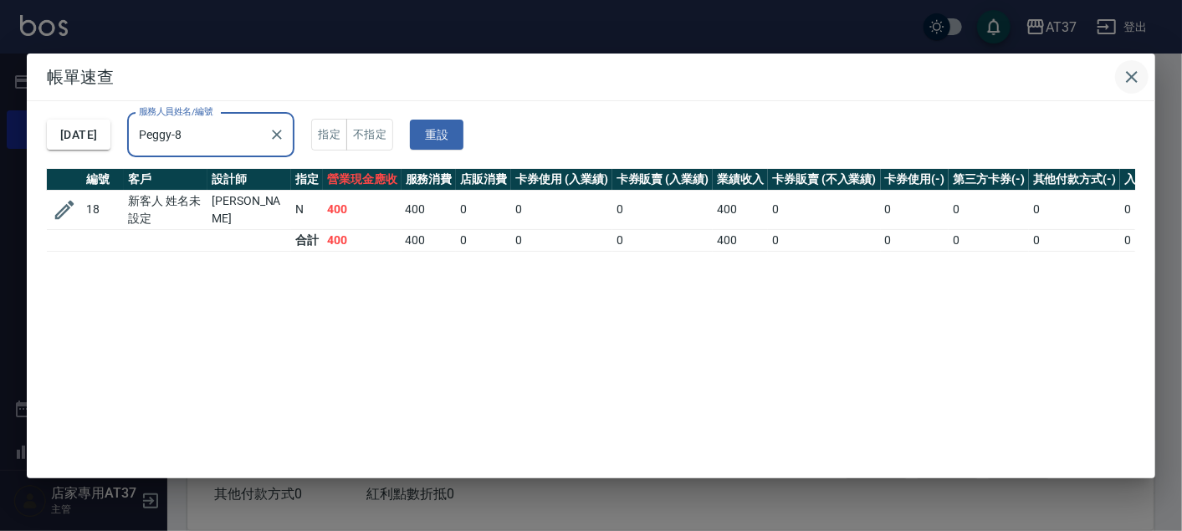
type input "Peggy-8"
click at [1123, 69] on icon "button" at bounding box center [1132, 77] width 20 height 20
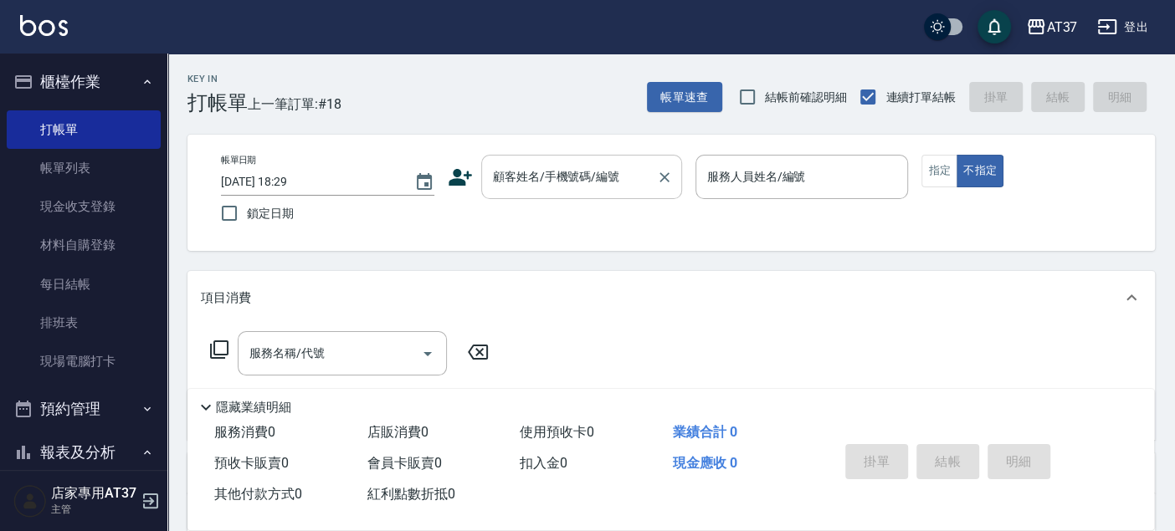
click at [537, 198] on div "顧客姓名/手機號碼/編號" at bounding box center [581, 177] width 201 height 44
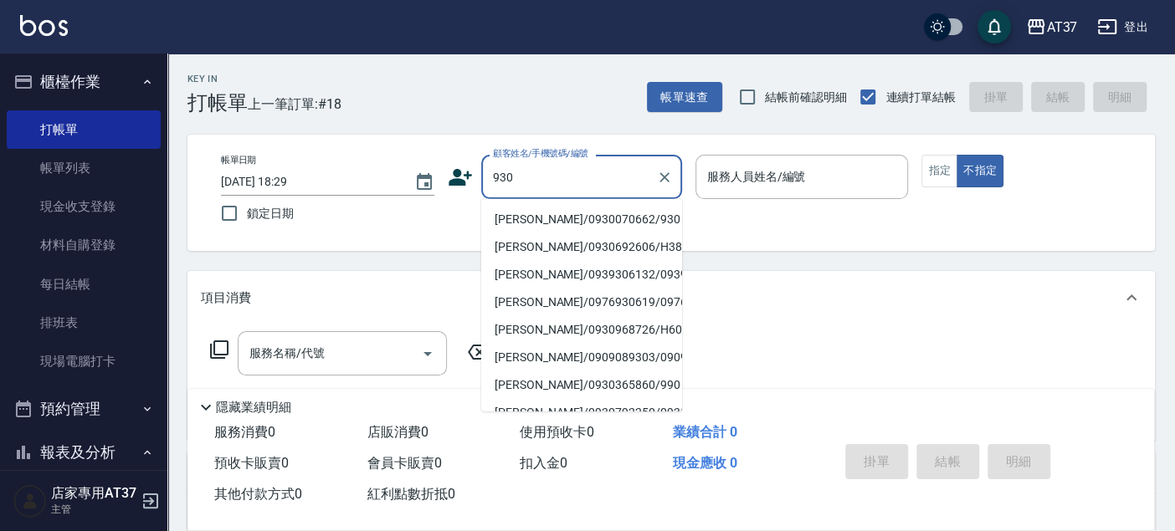
click at [618, 213] on li "楊振遠/0930070662/930" at bounding box center [581, 220] width 201 height 28
type input "楊振遠/0930070662/930"
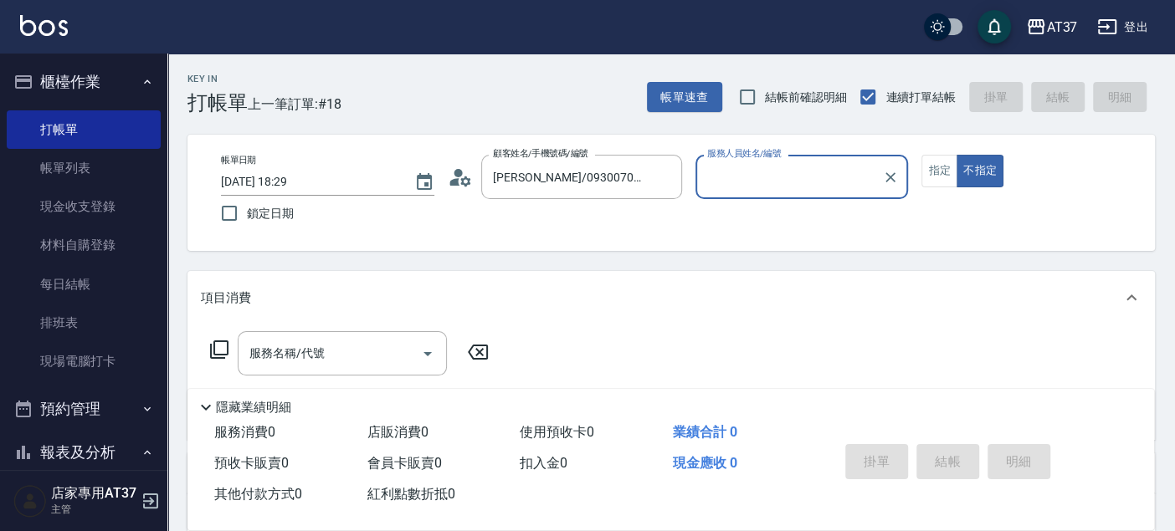
type input "Peggy-8"
click at [946, 163] on button "指定" at bounding box center [939, 171] width 36 height 33
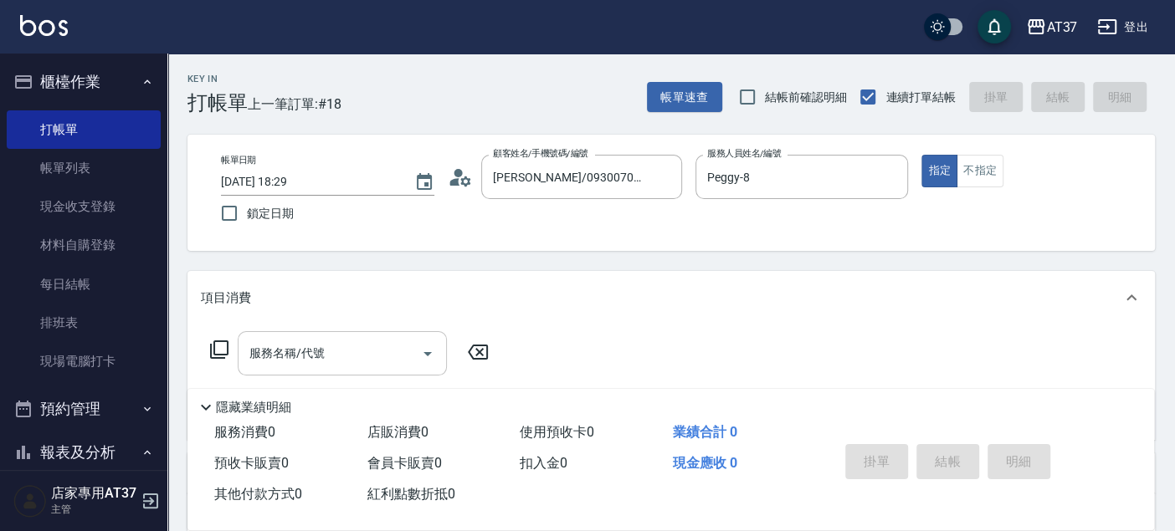
click at [264, 356] on div "服務名稱/代號 服務名稱/代號" at bounding box center [342, 353] width 209 height 44
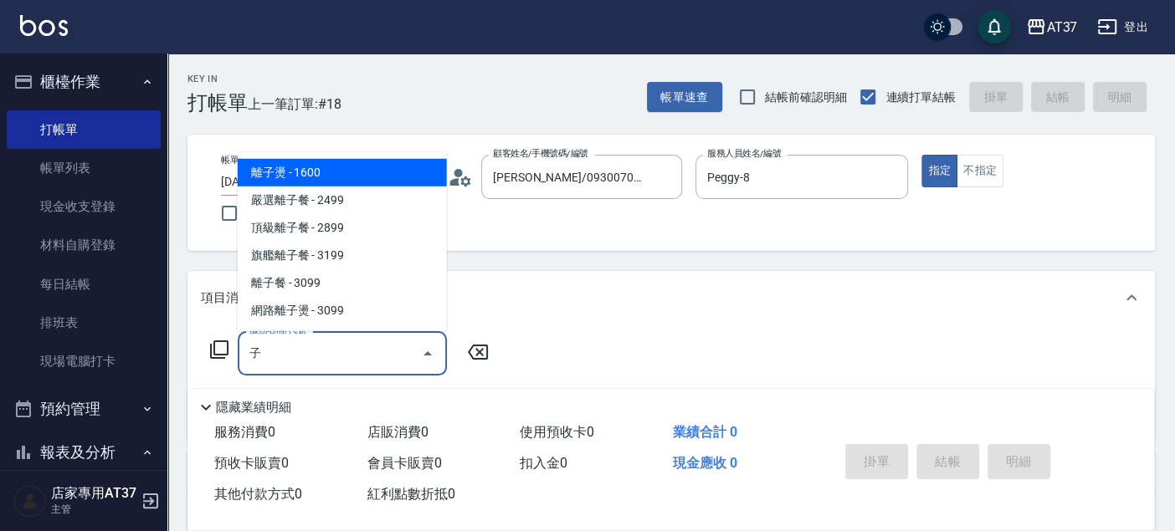
click at [418, 180] on span "離子燙 - 1600" at bounding box center [342, 173] width 209 height 28
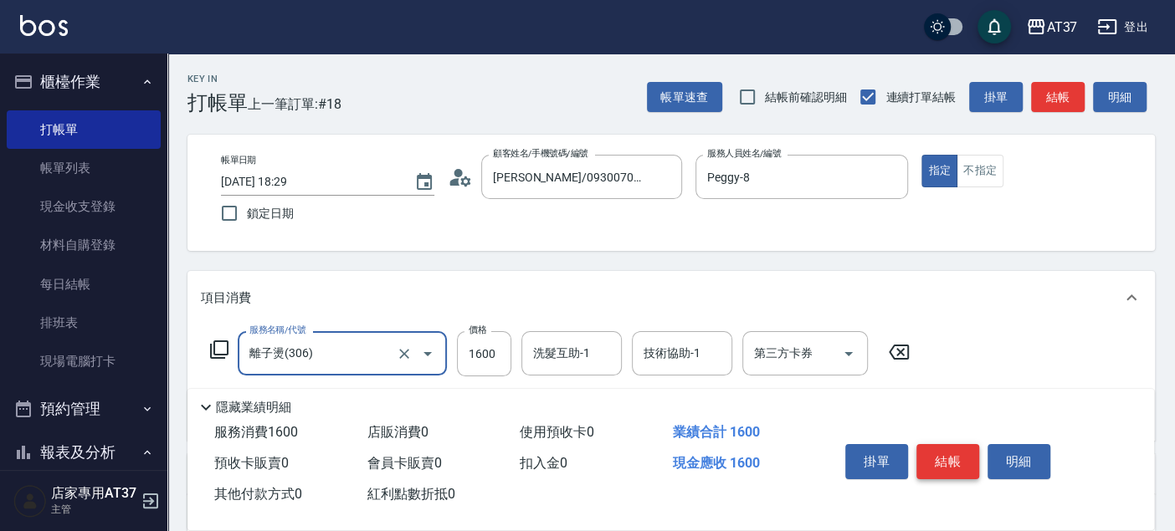
type input "離子燙(306)"
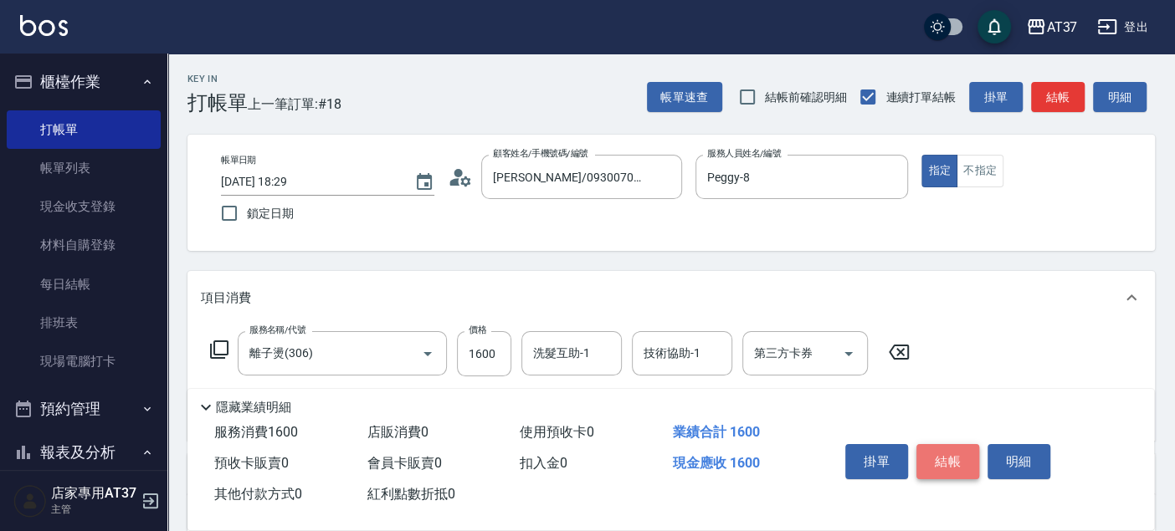
click at [927, 469] on button "結帳" at bounding box center [947, 461] width 63 height 35
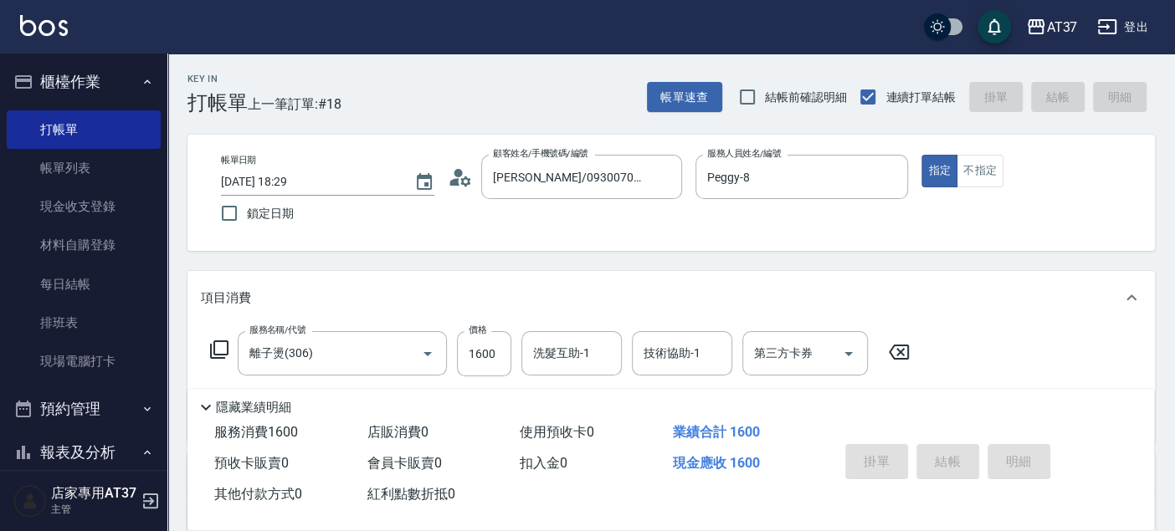
type input "2025/08/15 18:30"
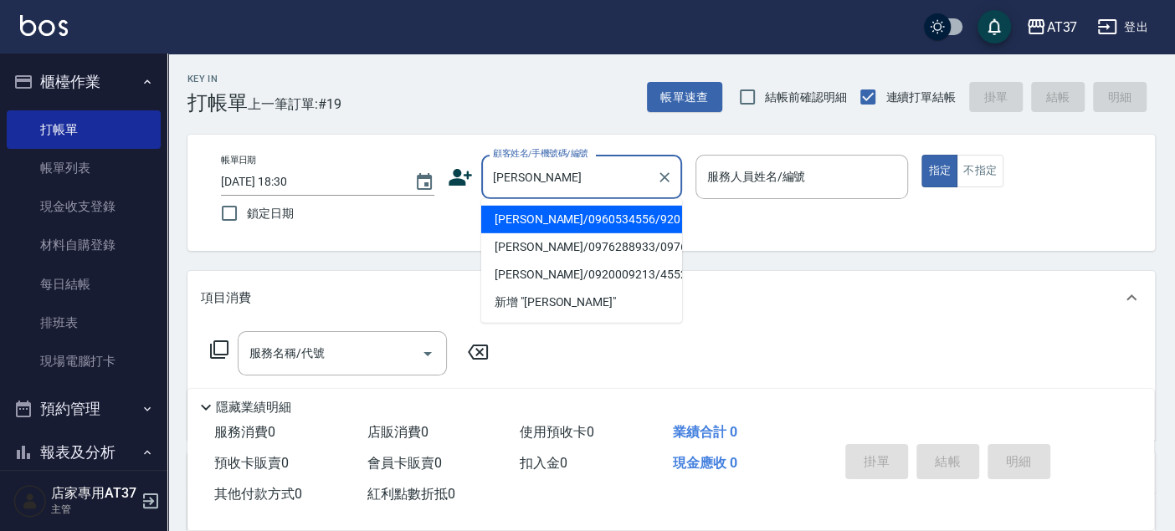
click at [631, 218] on li "黃振庭/0960534556/920" at bounding box center [581, 220] width 201 height 28
type input "黃振庭/0960534556/920"
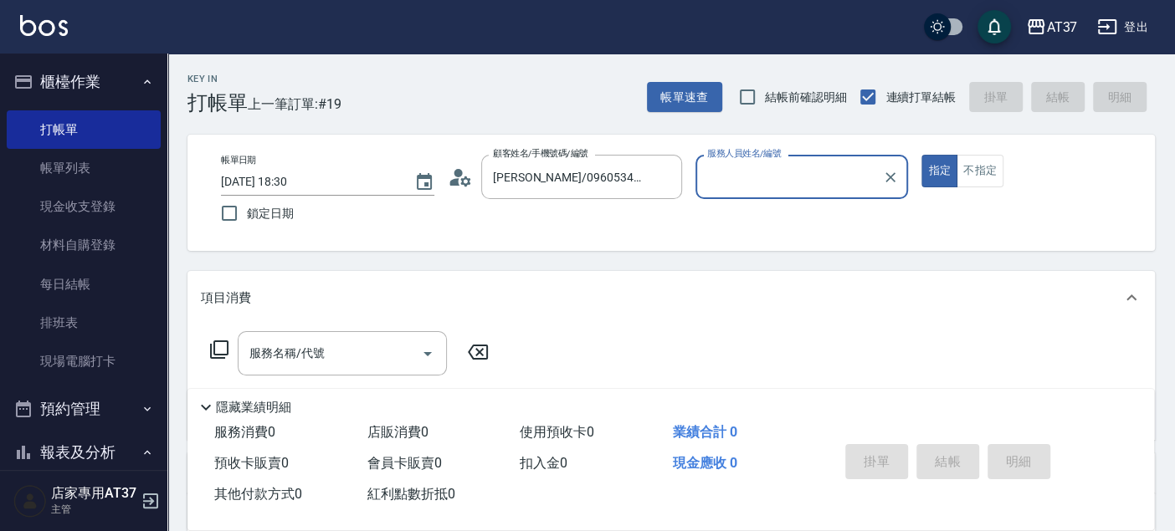
type input "Peggy-8"
click at [341, 354] on input "服務名稱/代號" at bounding box center [329, 353] width 169 height 29
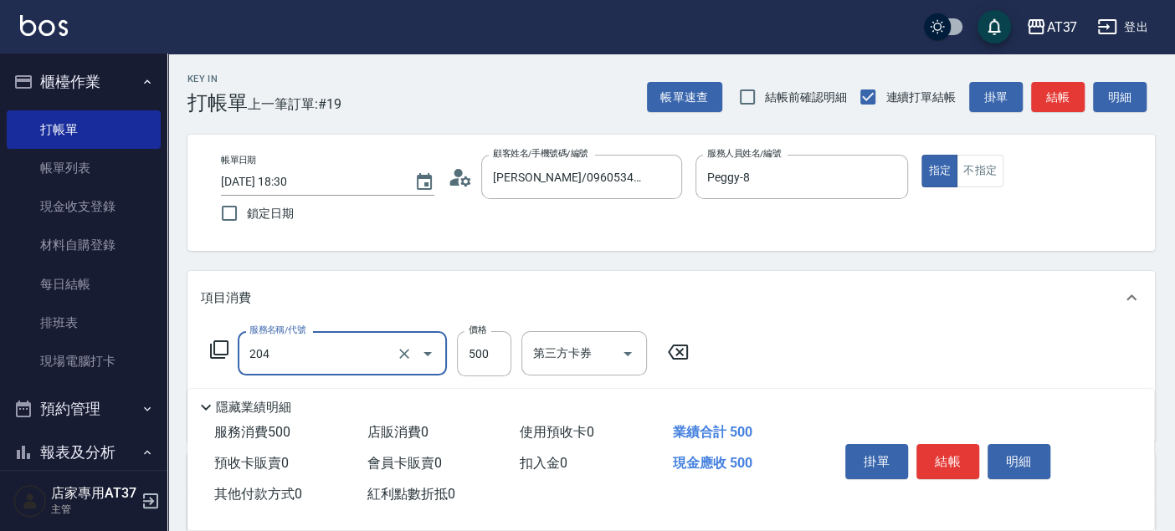
type input "A級洗+剪(204)"
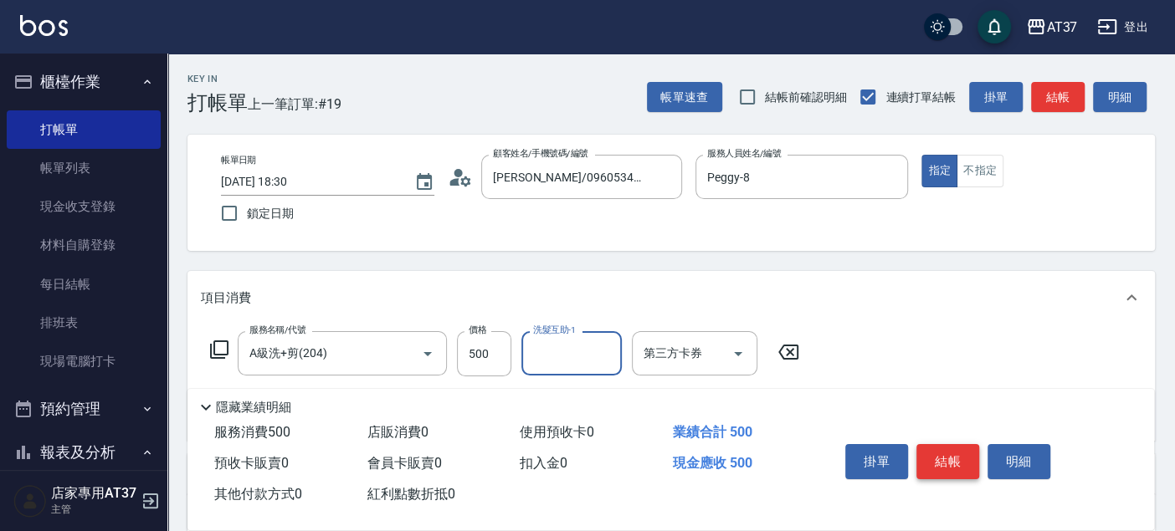
click at [958, 453] on button "結帳" at bounding box center [947, 461] width 63 height 35
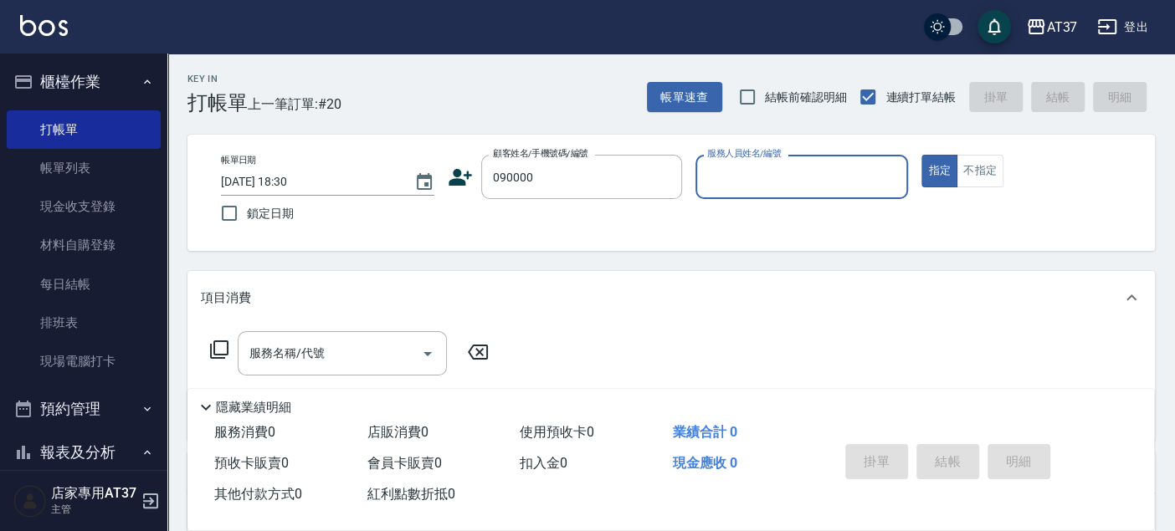
type input "090000"
type input "6"
type button "true"
type input "Dolly-6"
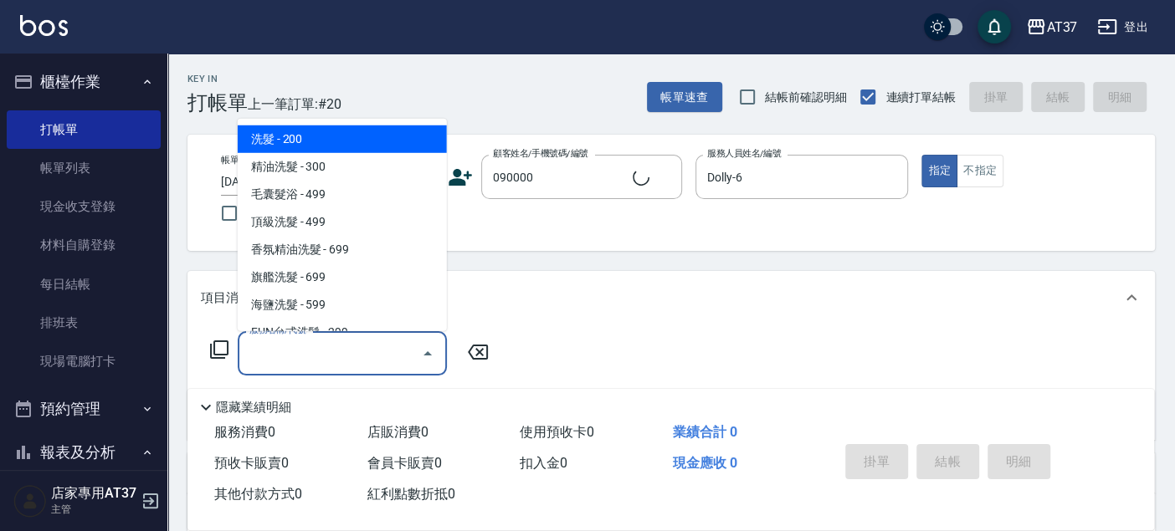
type input "新客人 姓名未設定/090000/null"
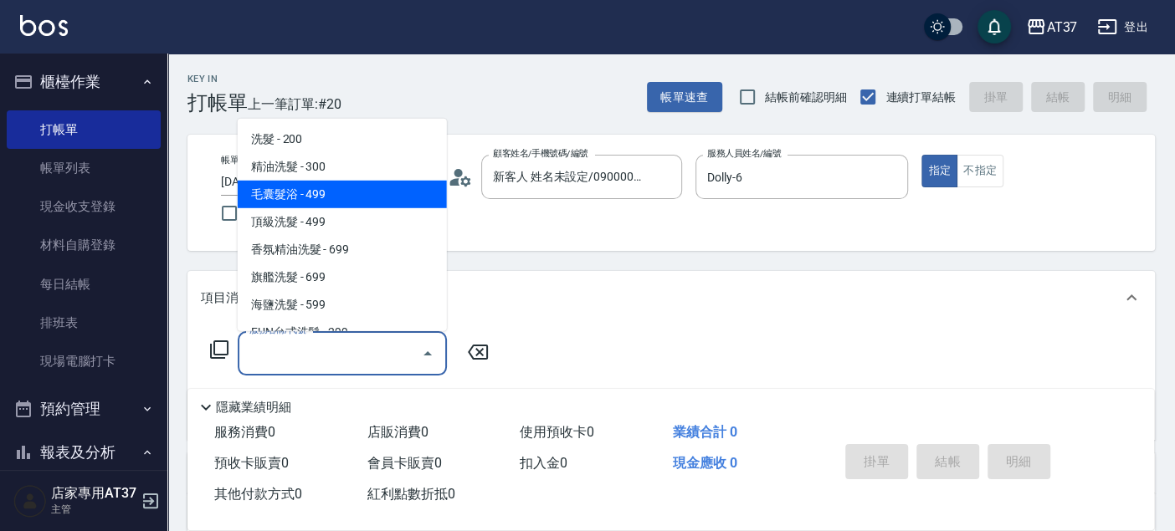
type input "毛囊髮浴(103)"
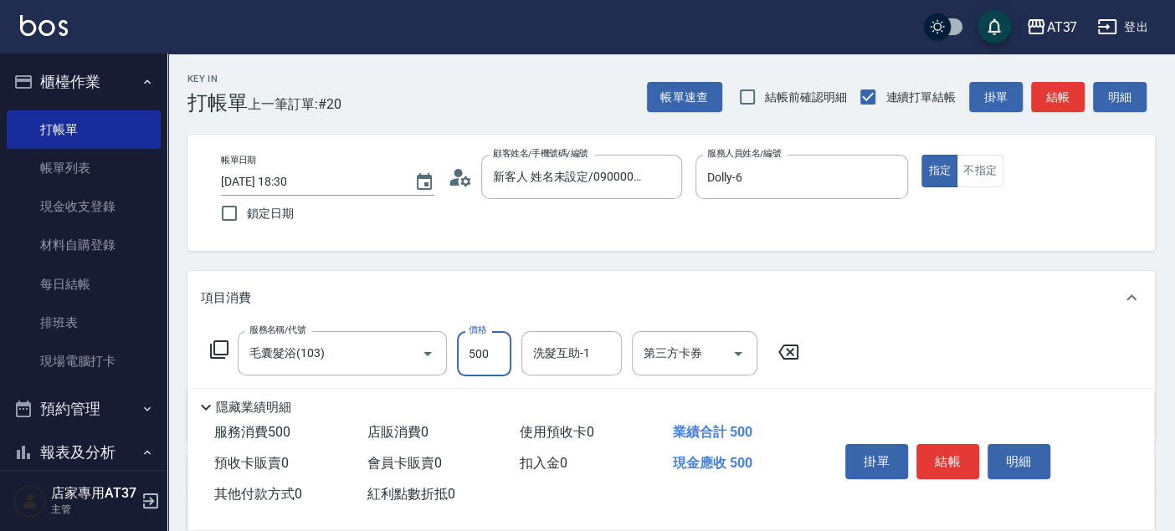
type input "500"
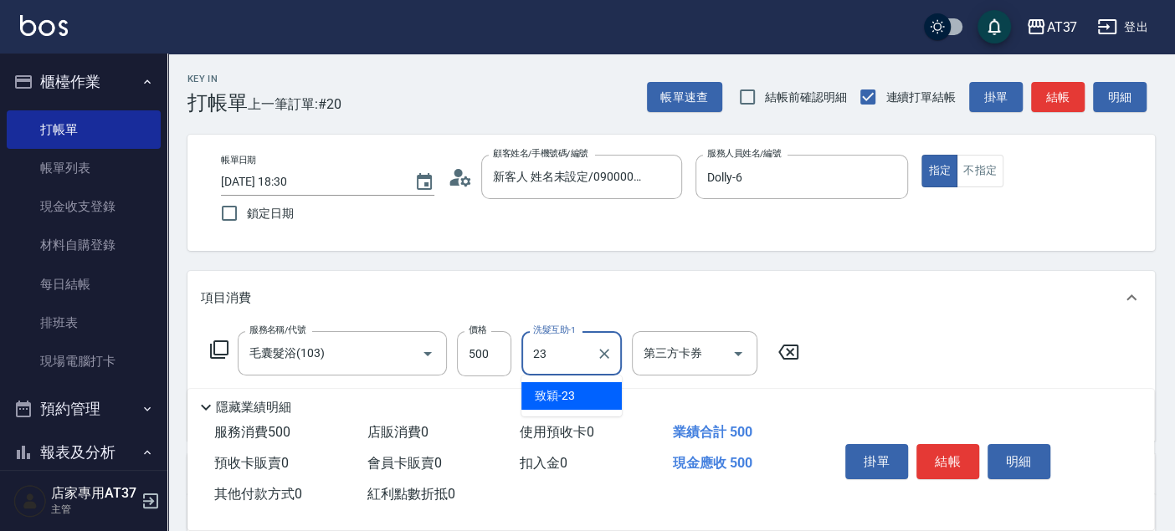
type input "致穎-23"
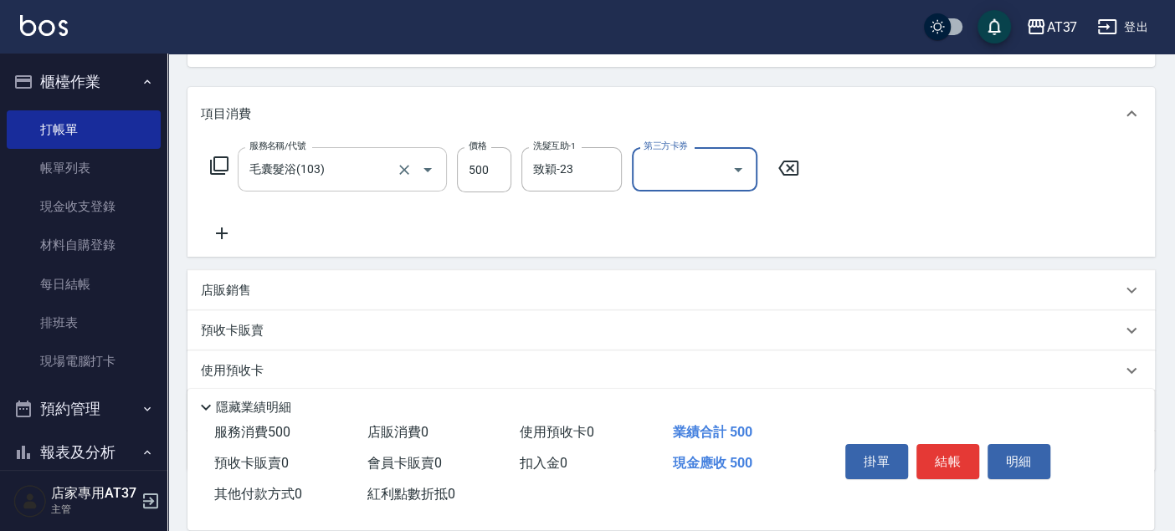
scroll to position [186, 0]
click at [227, 236] on icon at bounding box center [222, 232] width 42 height 20
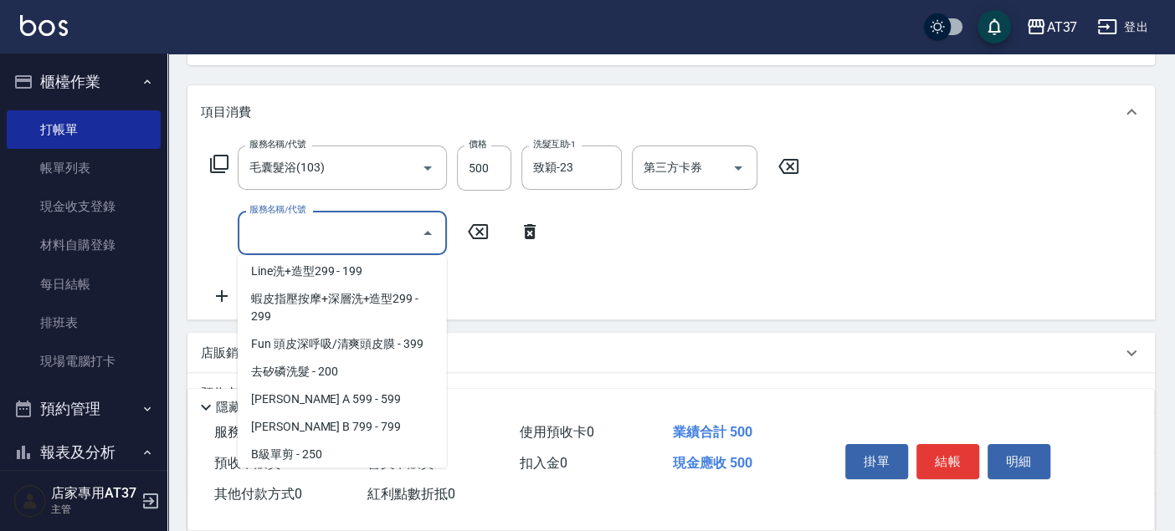
scroll to position [281, 0]
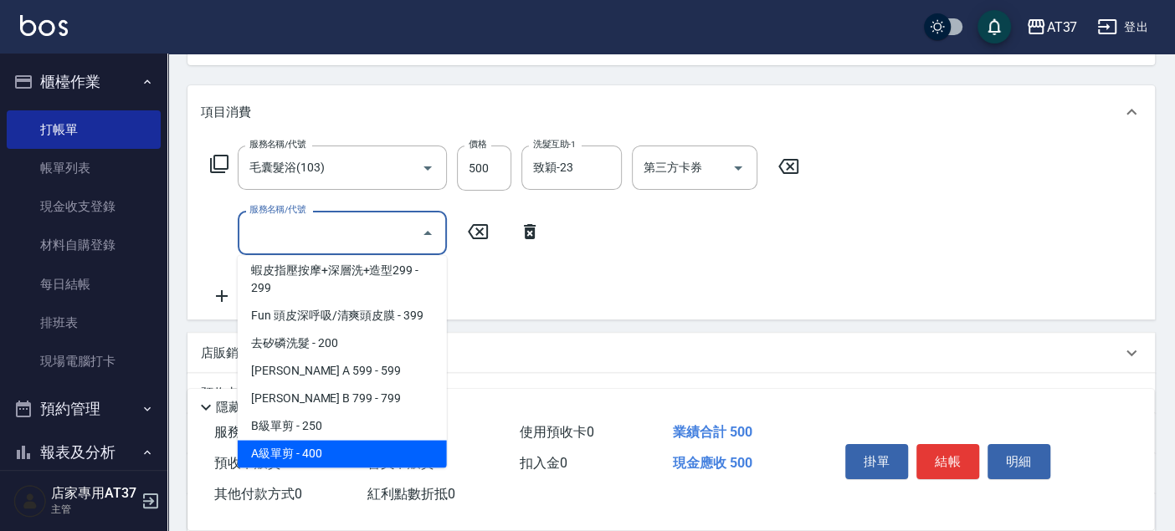
type input "A級單剪(202)"
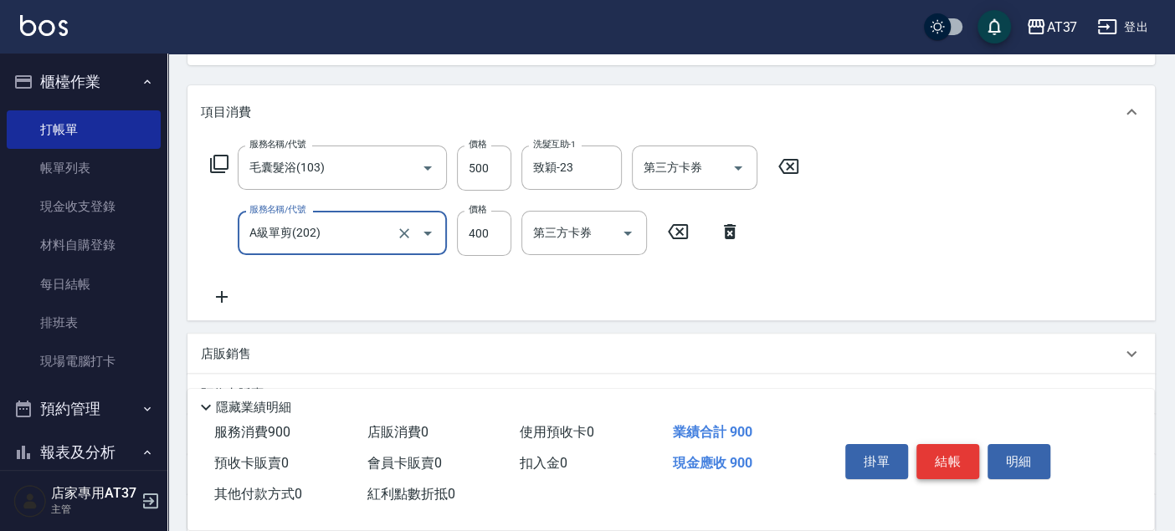
click at [936, 458] on button "結帳" at bounding box center [947, 461] width 63 height 35
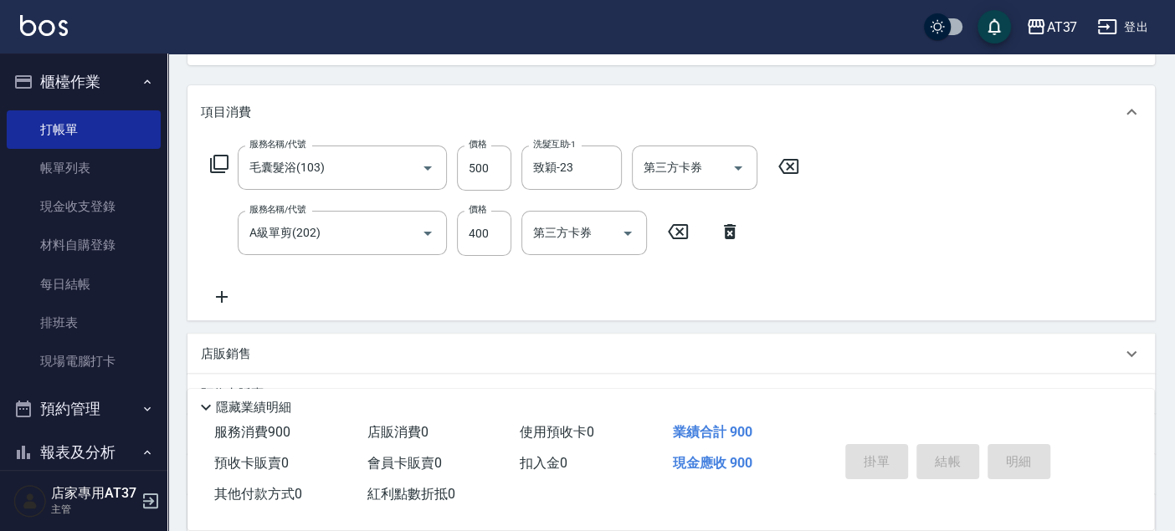
type input "2025/08/15 18:44"
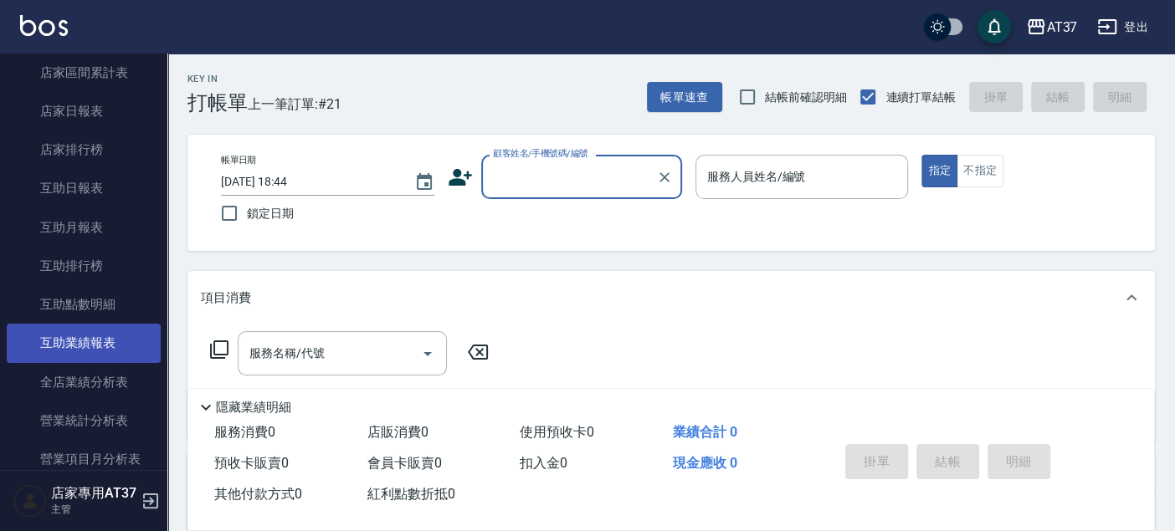
scroll to position [557, 0]
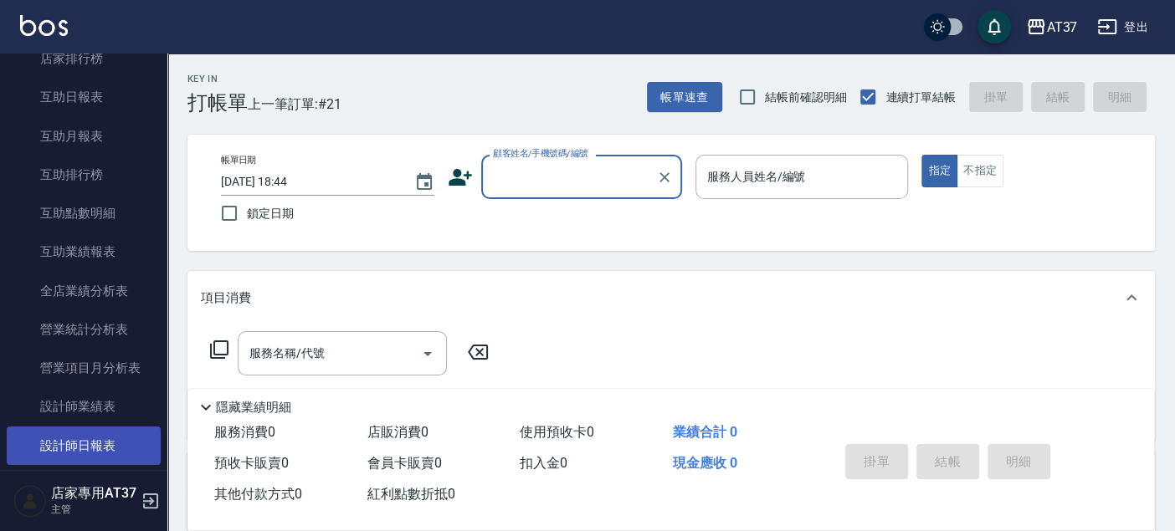
click at [131, 435] on link "設計師日報表" at bounding box center [84, 446] width 154 height 38
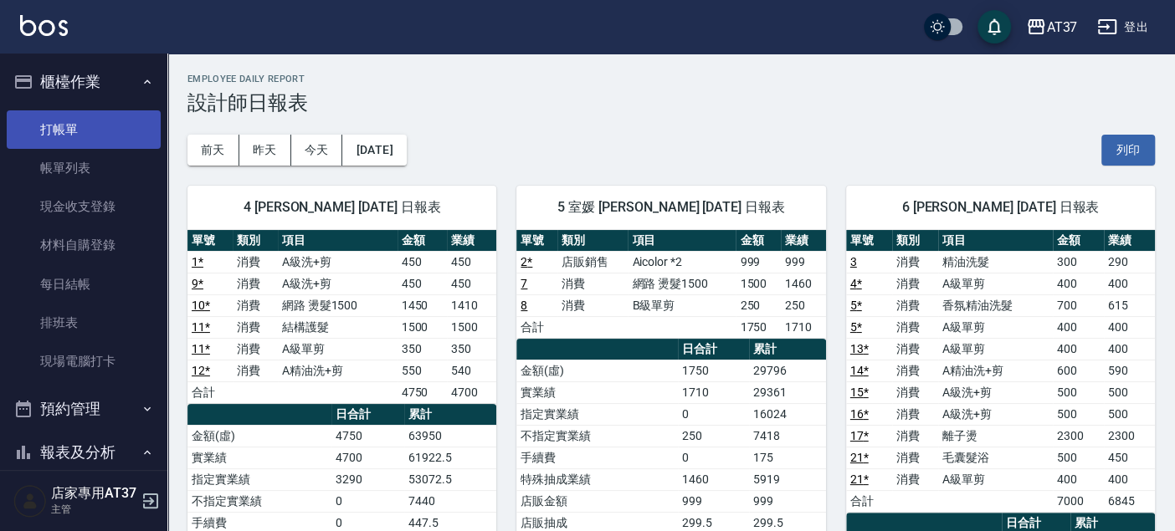
click at [94, 136] on link "打帳單" at bounding box center [84, 129] width 154 height 38
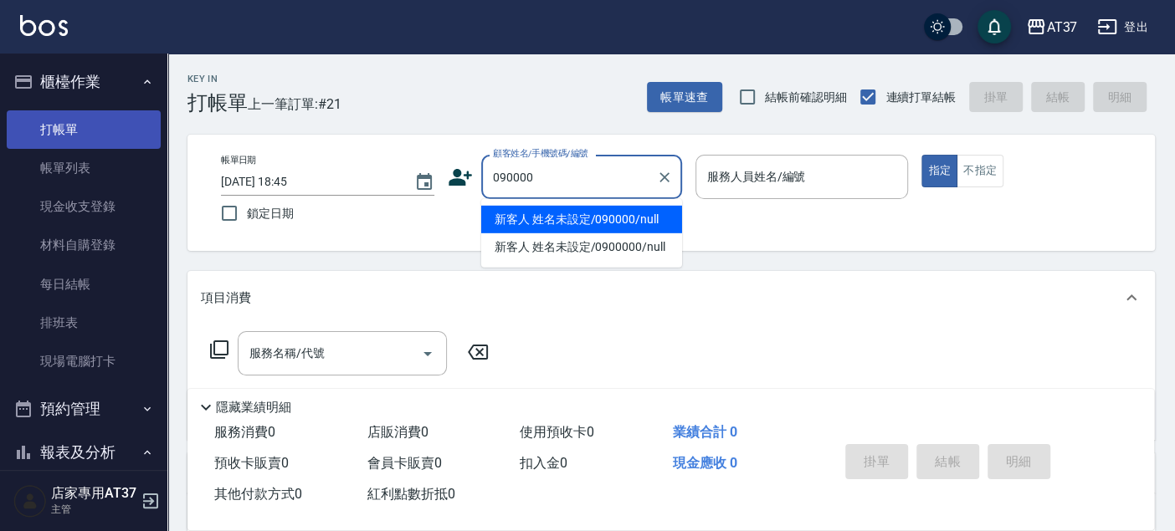
type input "新客人 姓名未設定/090000/null"
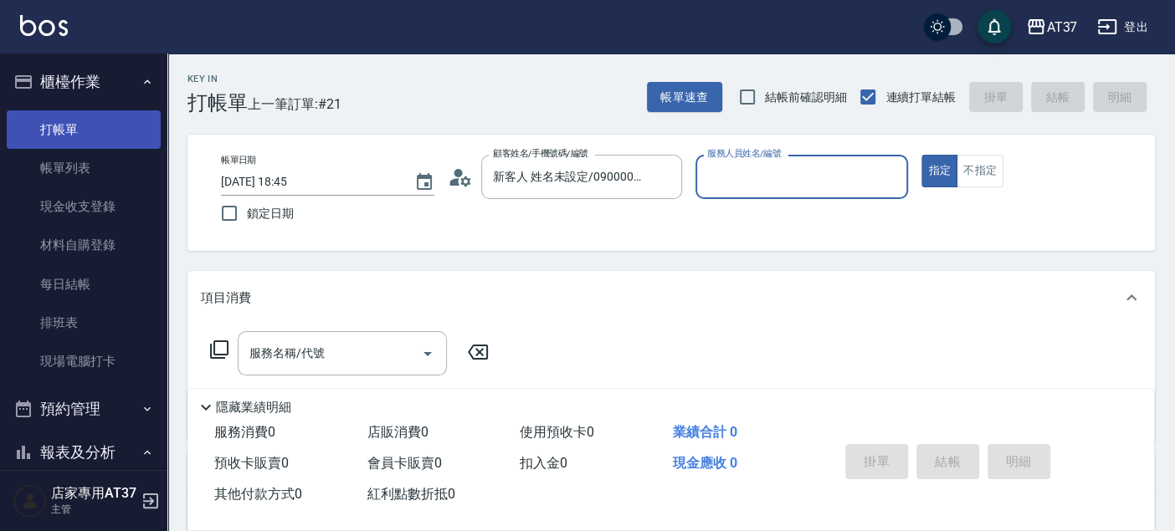
type input "6"
type button "true"
type input "Dolly-6"
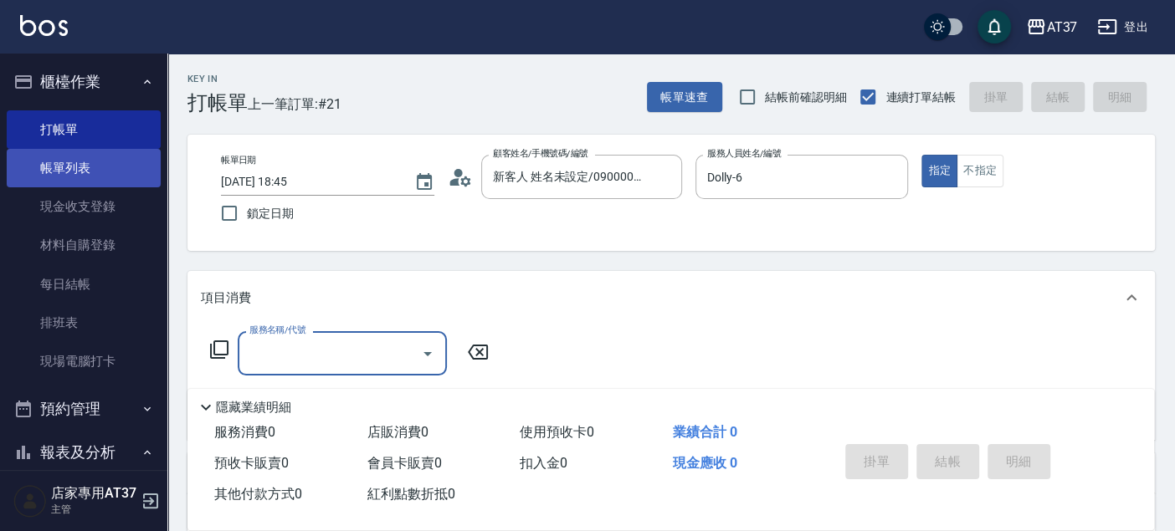
click at [73, 157] on link "帳單列表" at bounding box center [84, 168] width 154 height 38
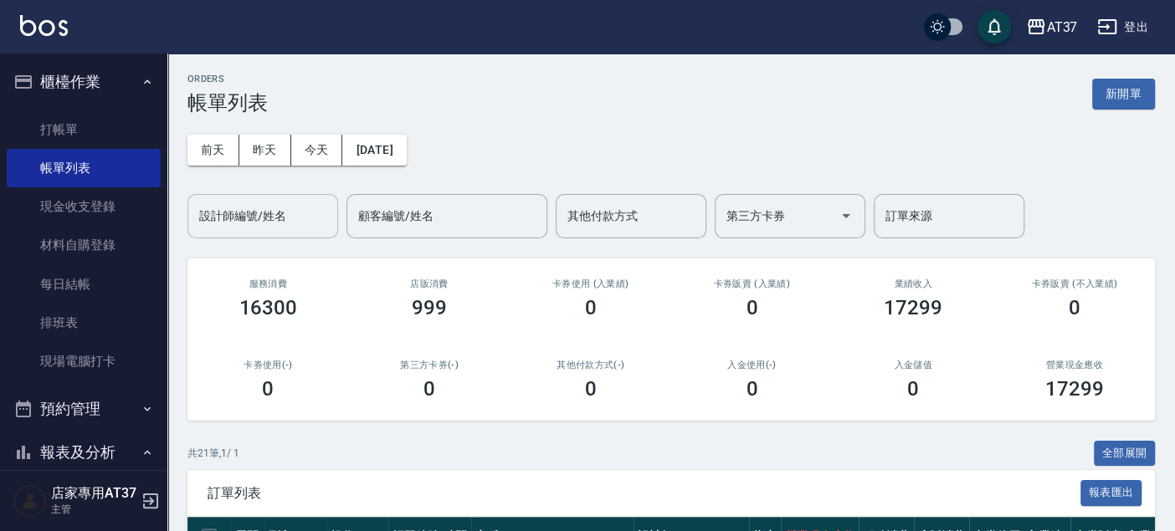
click at [291, 210] on input "設計師編號/姓名" at bounding box center [263, 216] width 136 height 29
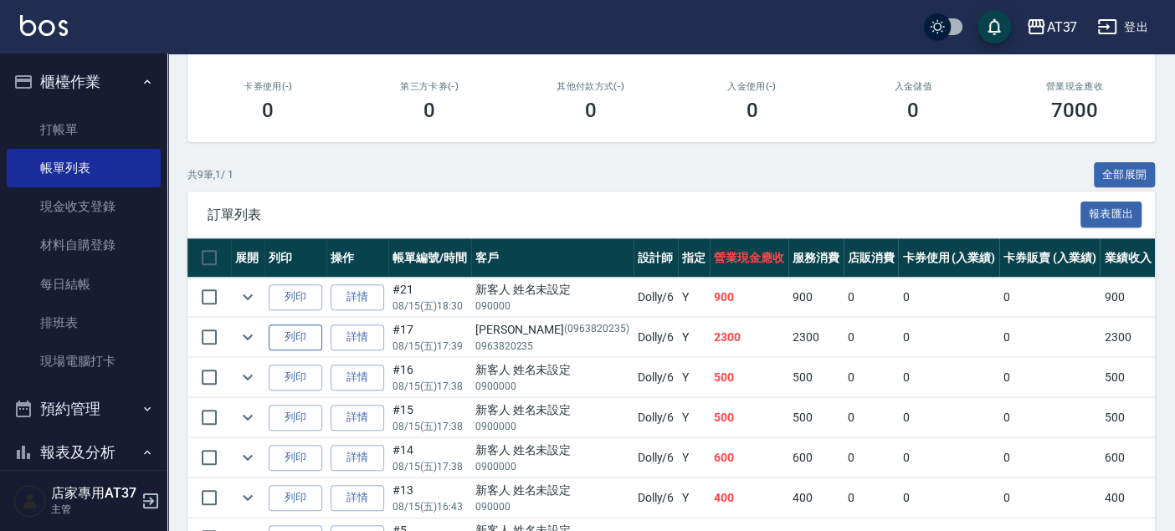
scroll to position [461, 0]
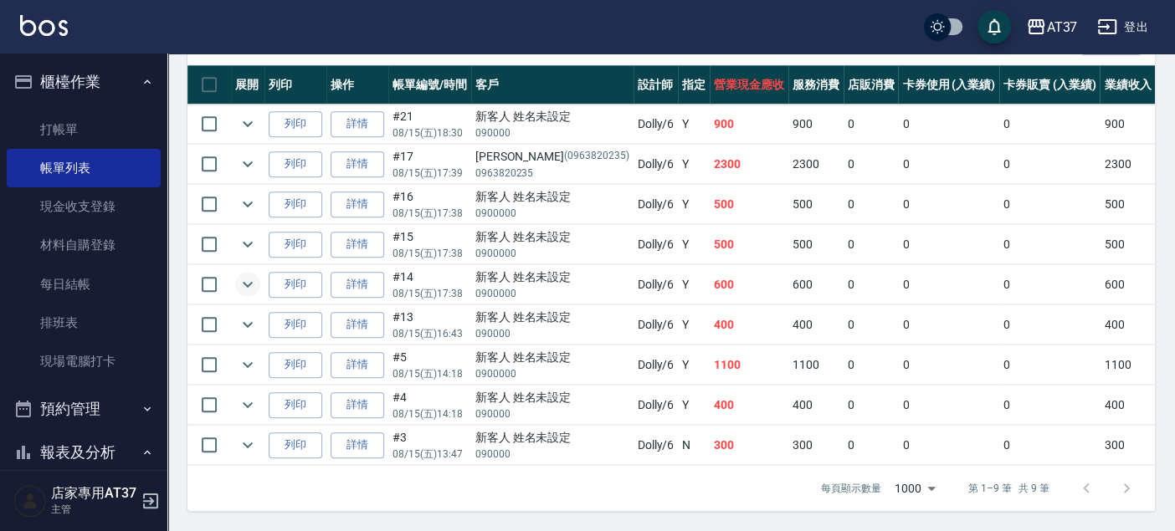
type input "Dolly-6"
click at [257, 274] on icon "expand row" at bounding box center [248, 284] width 20 height 20
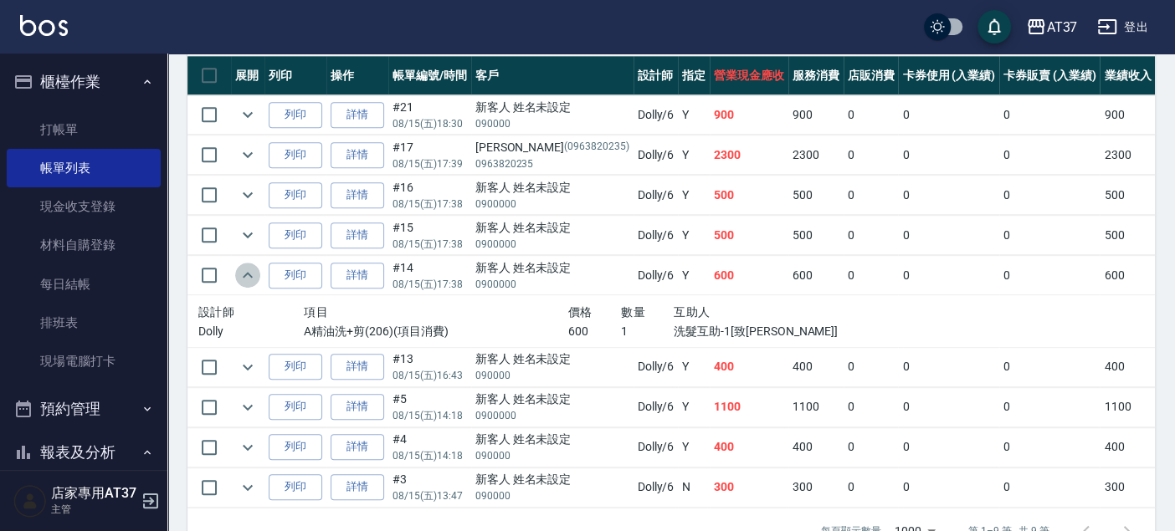
click at [245, 279] on icon "expand row" at bounding box center [248, 275] width 20 height 20
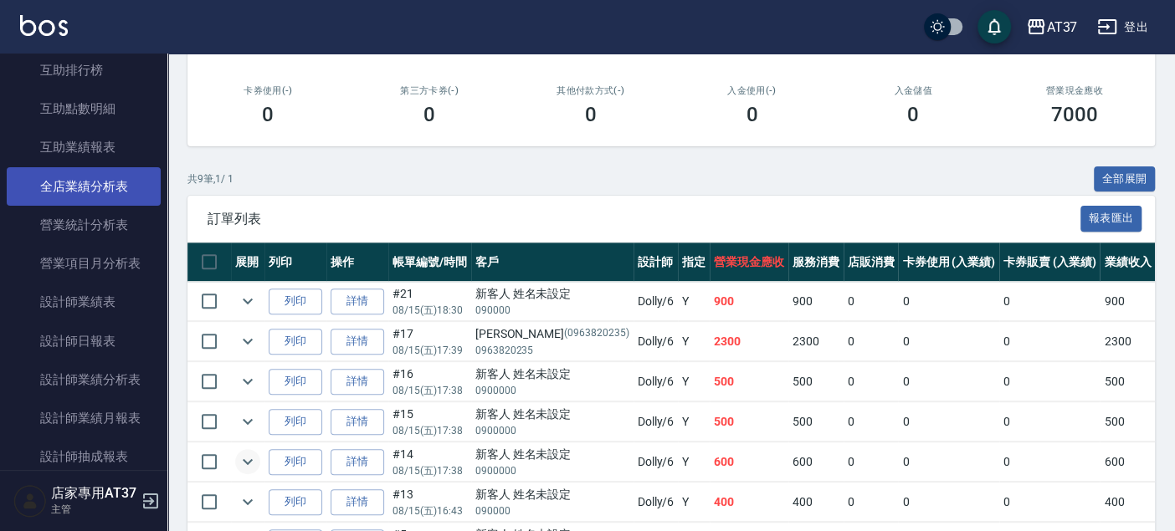
scroll to position [743, 0]
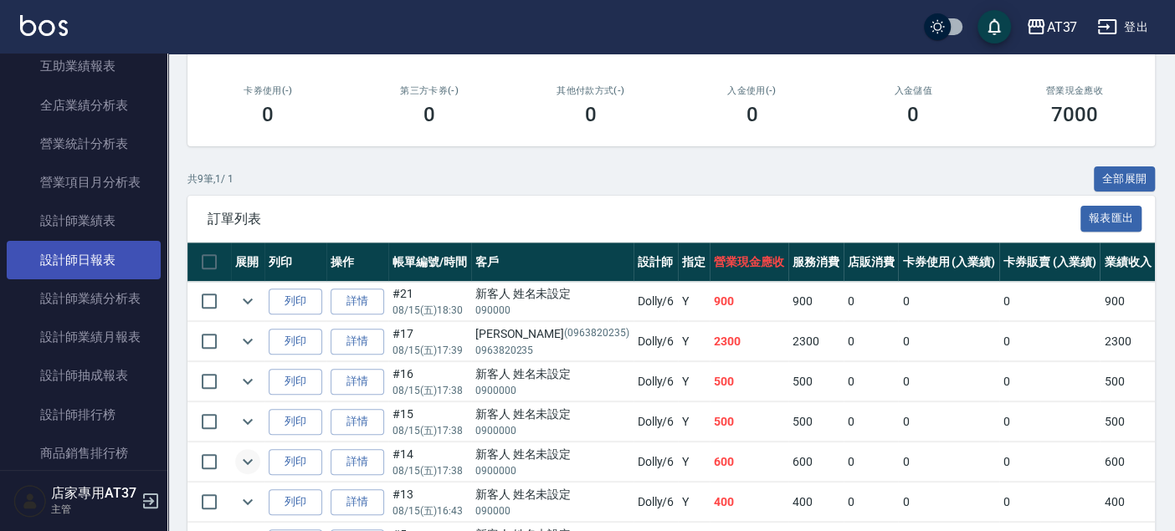
click at [121, 265] on link "設計師日報表" at bounding box center [84, 260] width 154 height 38
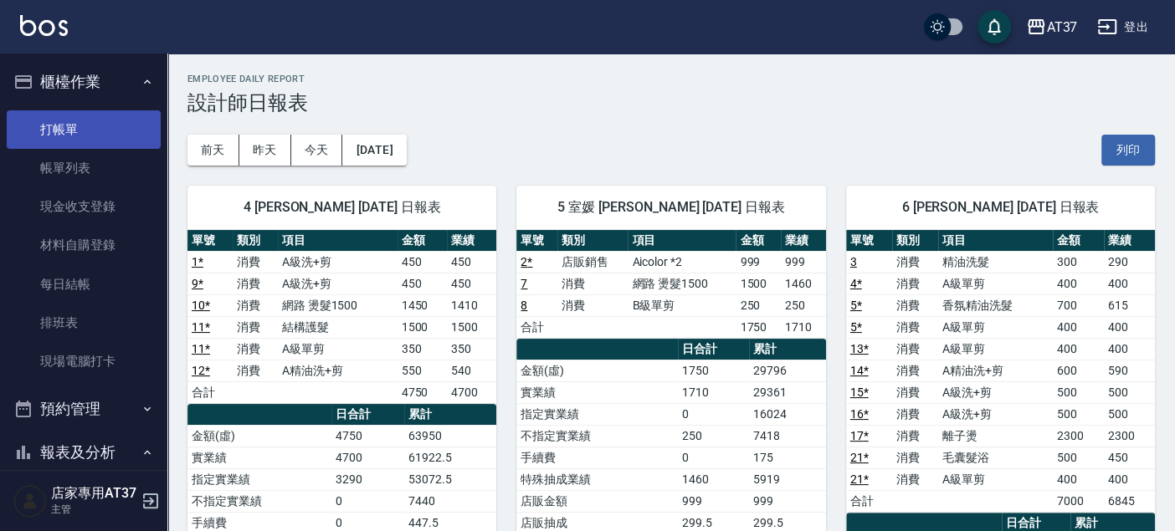
click at [74, 118] on link "打帳單" at bounding box center [84, 129] width 154 height 38
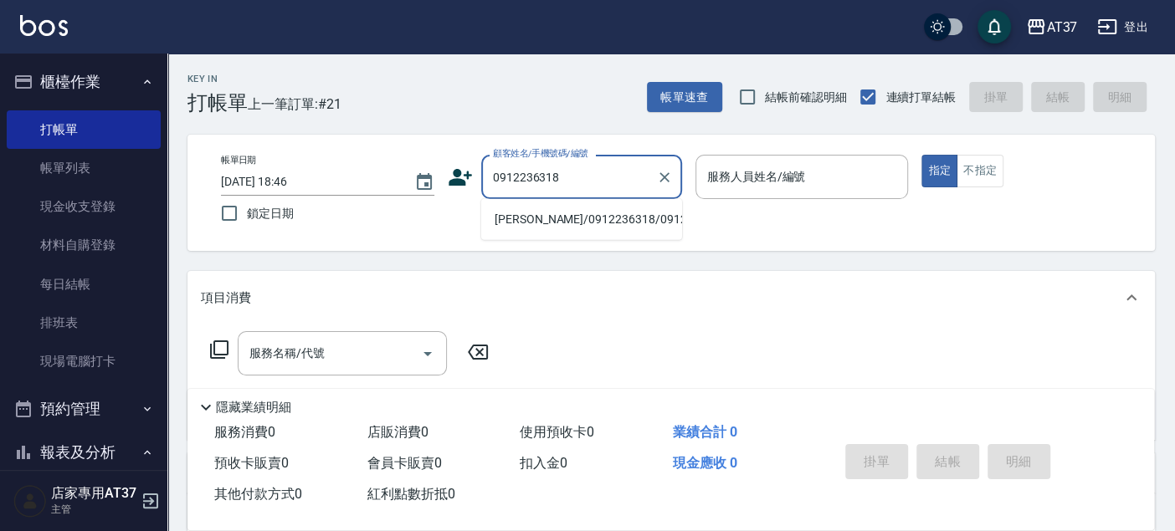
click at [554, 233] on li "卓悌琨/0912236318/0912236318" at bounding box center [581, 220] width 201 height 28
type input "卓悌琨/0912236318/0912236318"
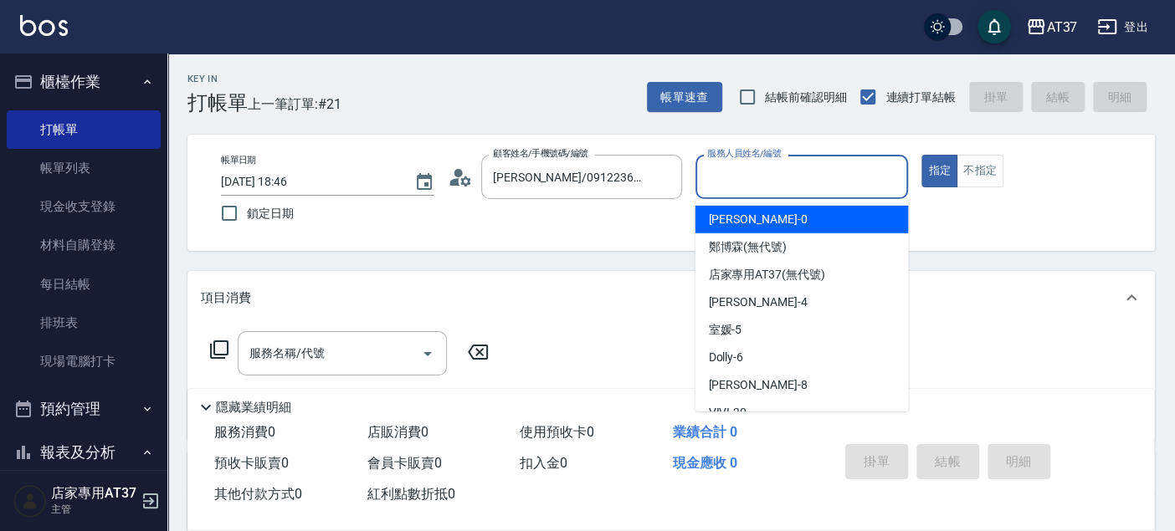
click at [760, 182] on input "服務人員姓名/編號" at bounding box center [802, 176] width 198 height 29
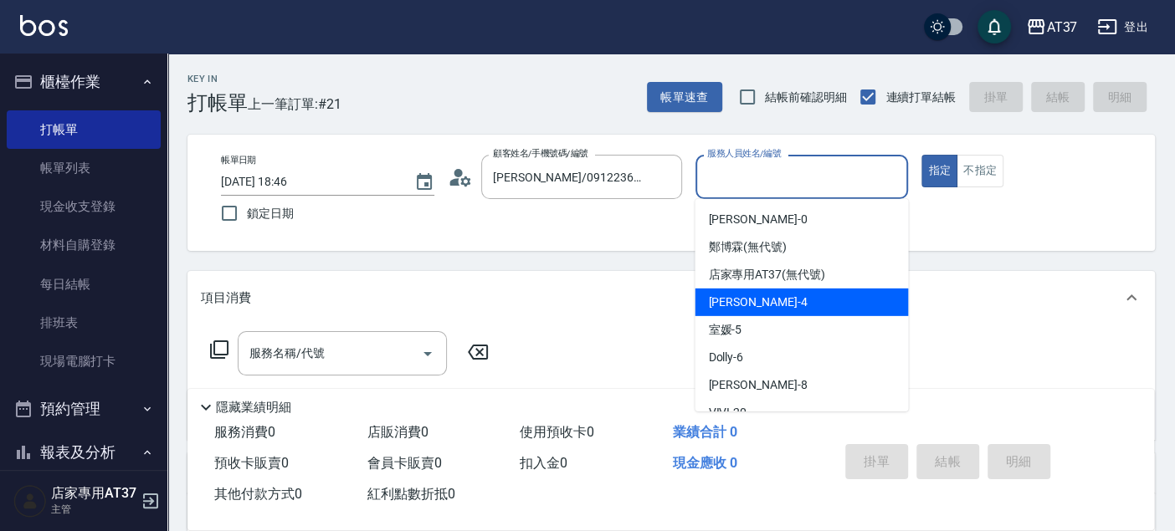
click at [752, 303] on span "Hannah -4" at bounding box center [757, 303] width 99 height 18
type input "Hannah-4"
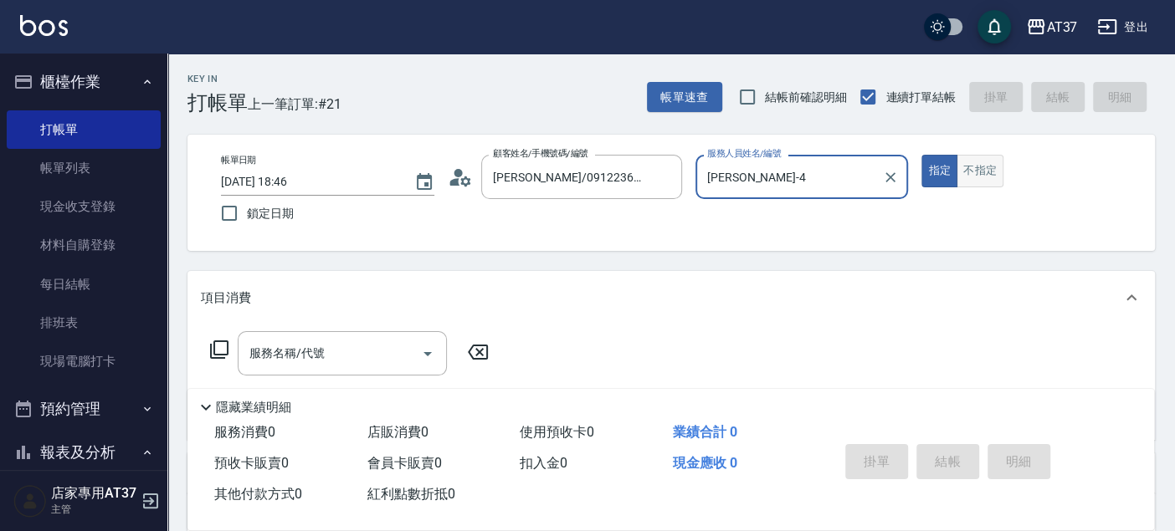
click at [982, 168] on button "不指定" at bounding box center [979, 171] width 47 height 33
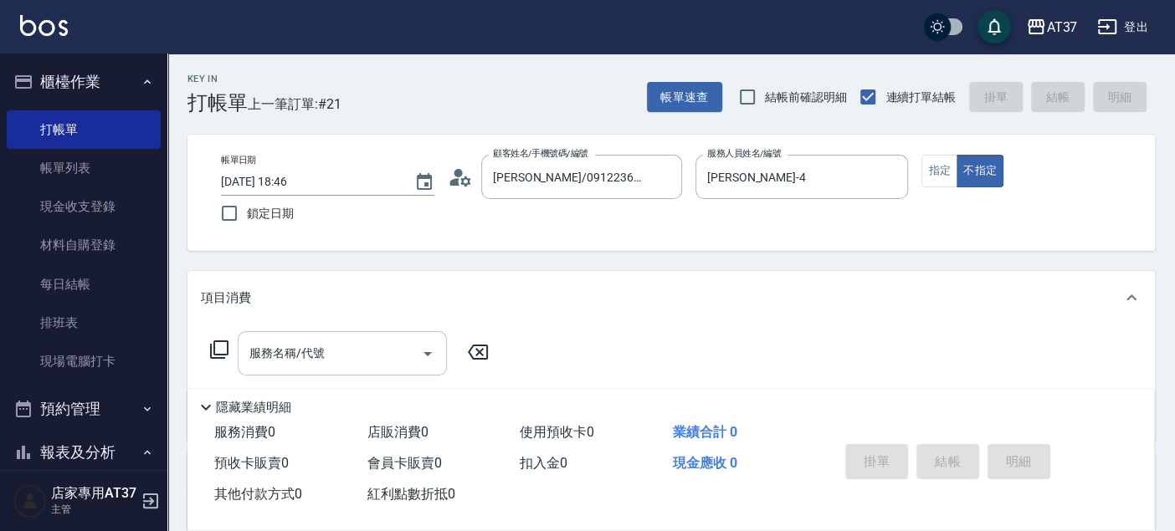
click at [332, 351] on input "服務名稱/代號" at bounding box center [329, 353] width 169 height 29
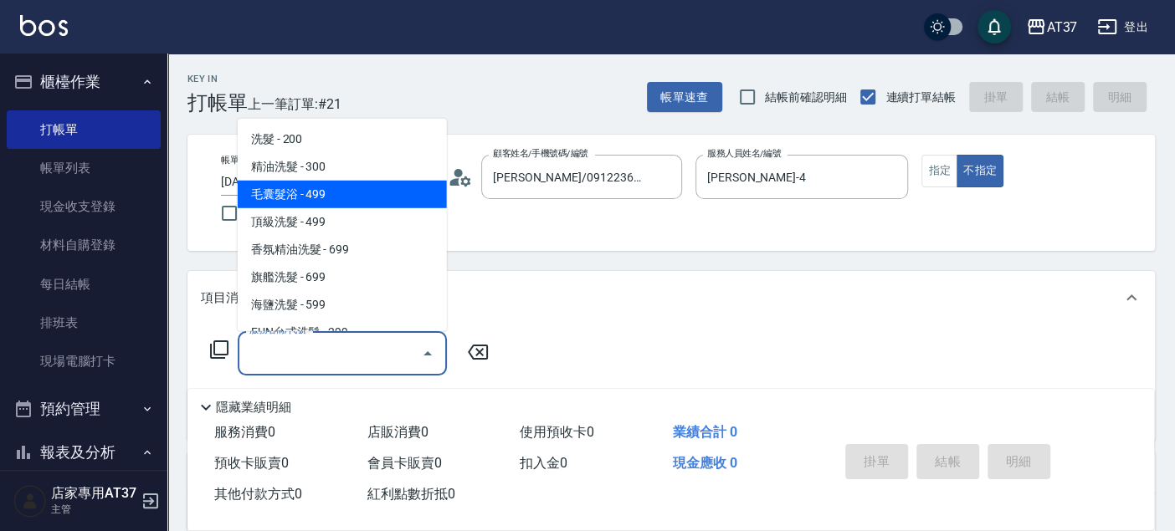
click at [288, 196] on span "毛囊髮浴 - 499" at bounding box center [342, 195] width 209 height 28
type input "毛囊髮浴(103)"
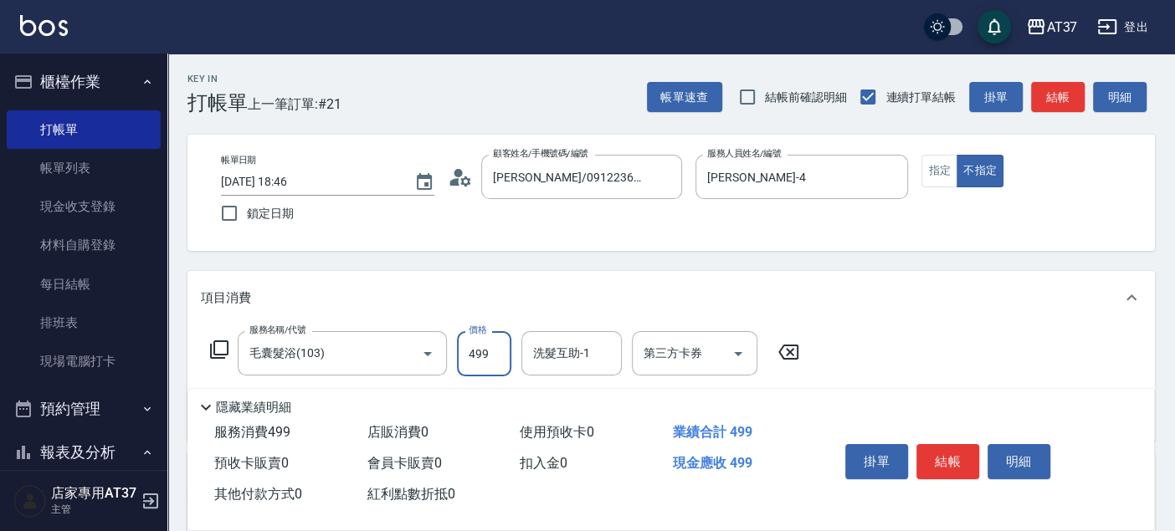
click at [469, 360] on input "499" at bounding box center [484, 353] width 54 height 45
type input "450"
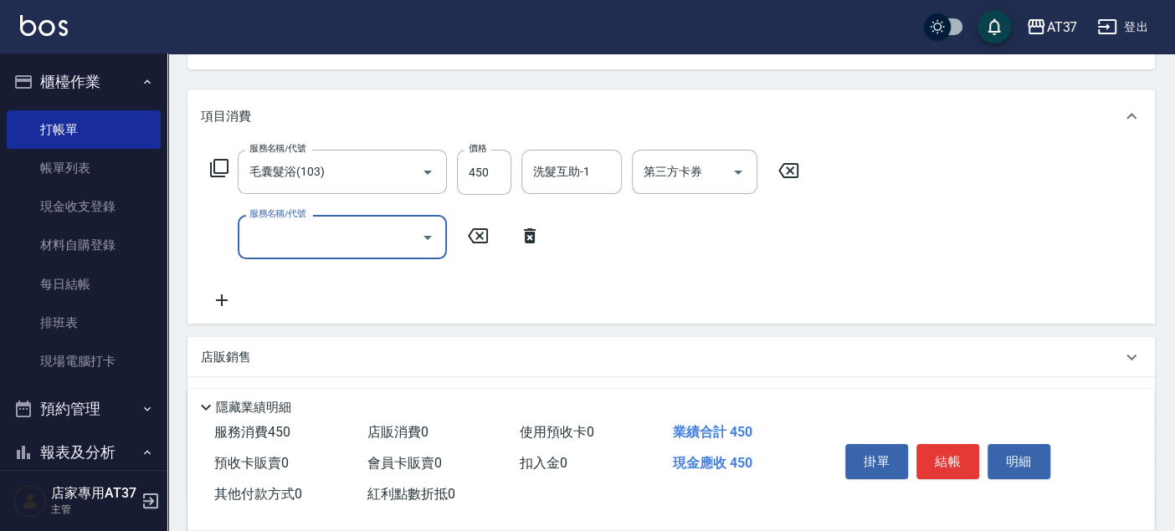
scroll to position [186, 0]
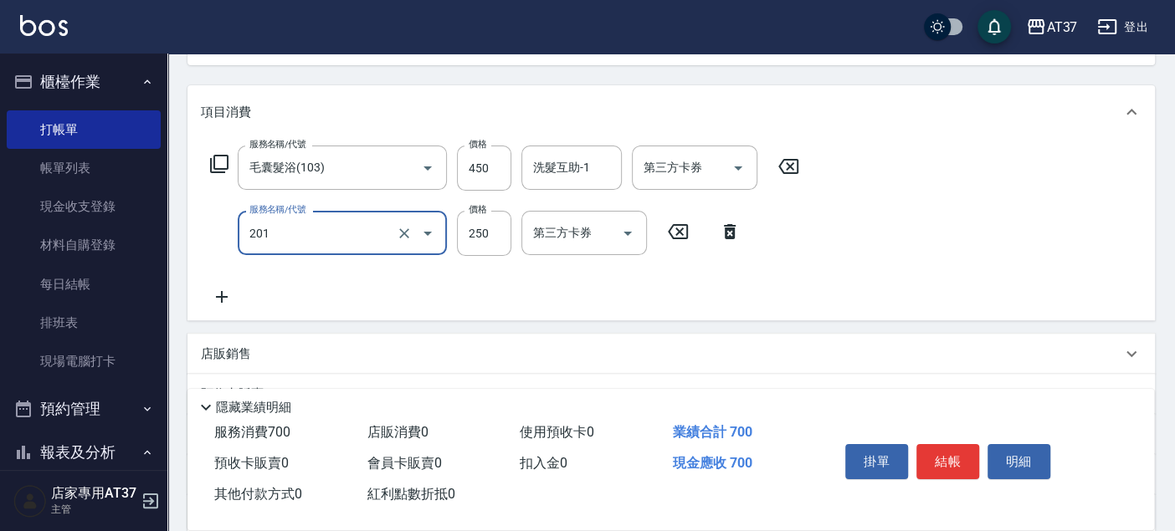
type input "B級單剪(201)"
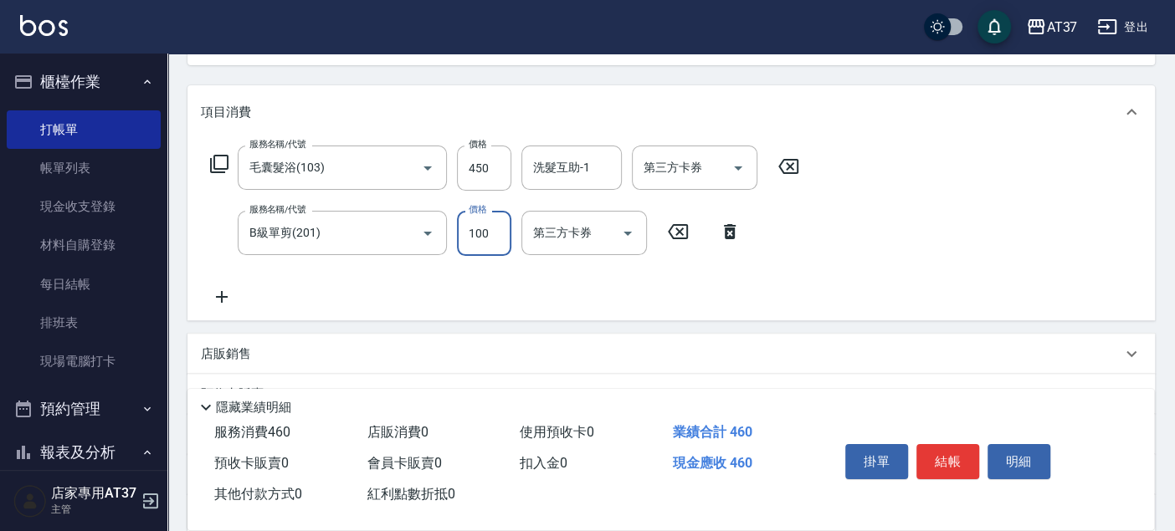
type input "100"
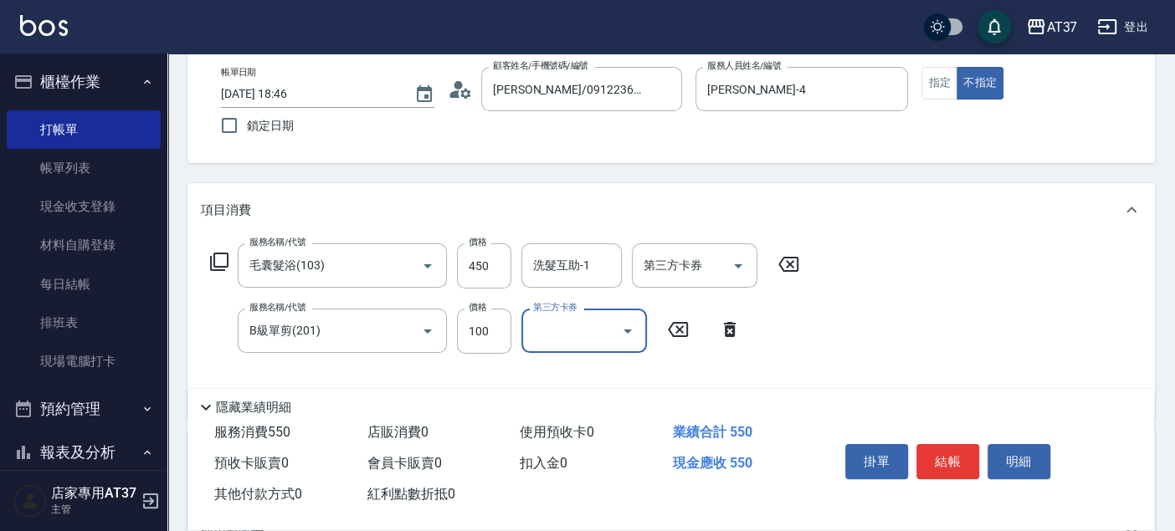
scroll to position [0, 0]
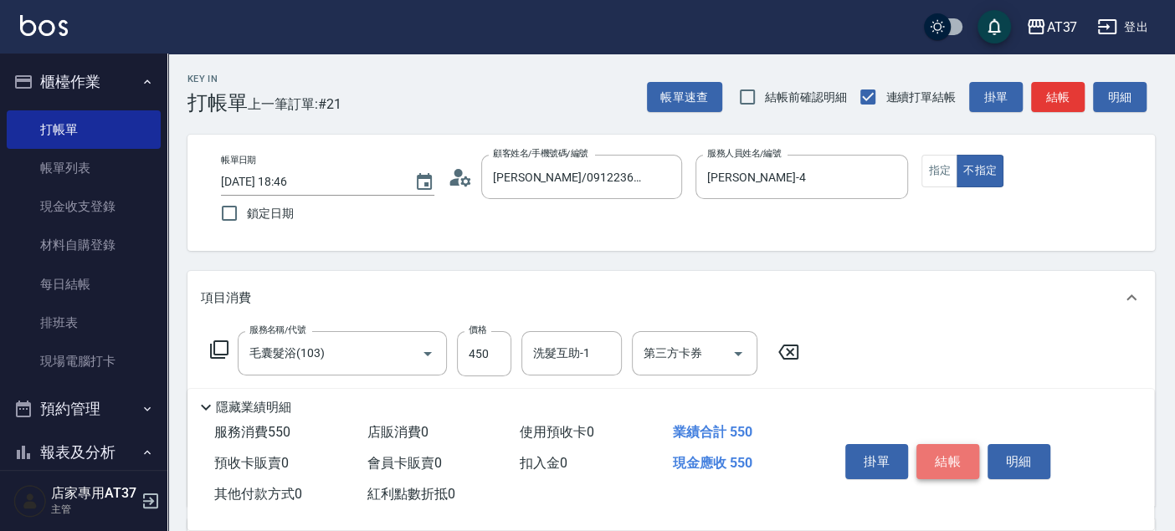
click at [930, 449] on button "結帳" at bounding box center [947, 461] width 63 height 35
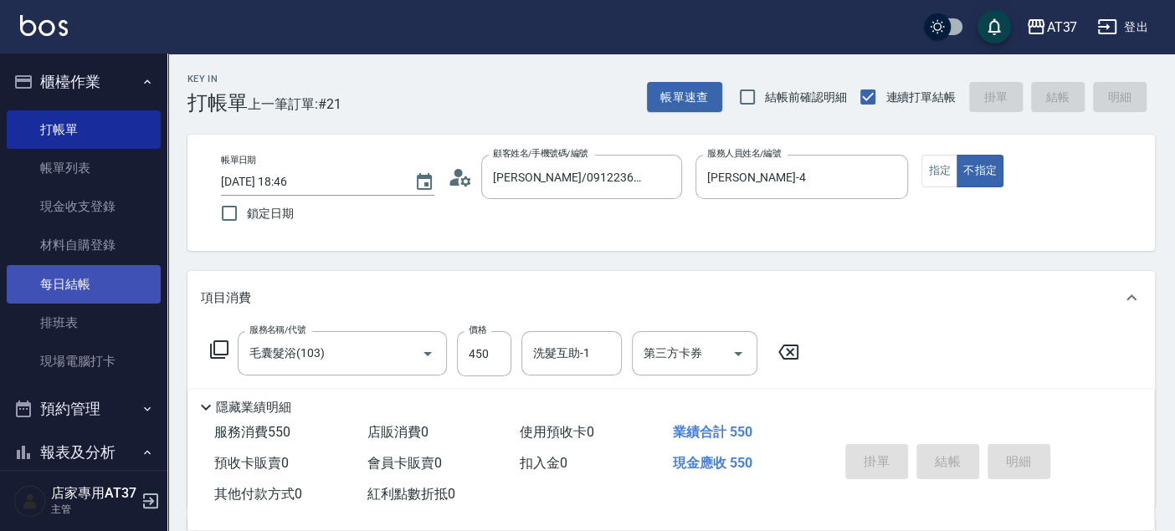
type input "2025/08/15 18:48"
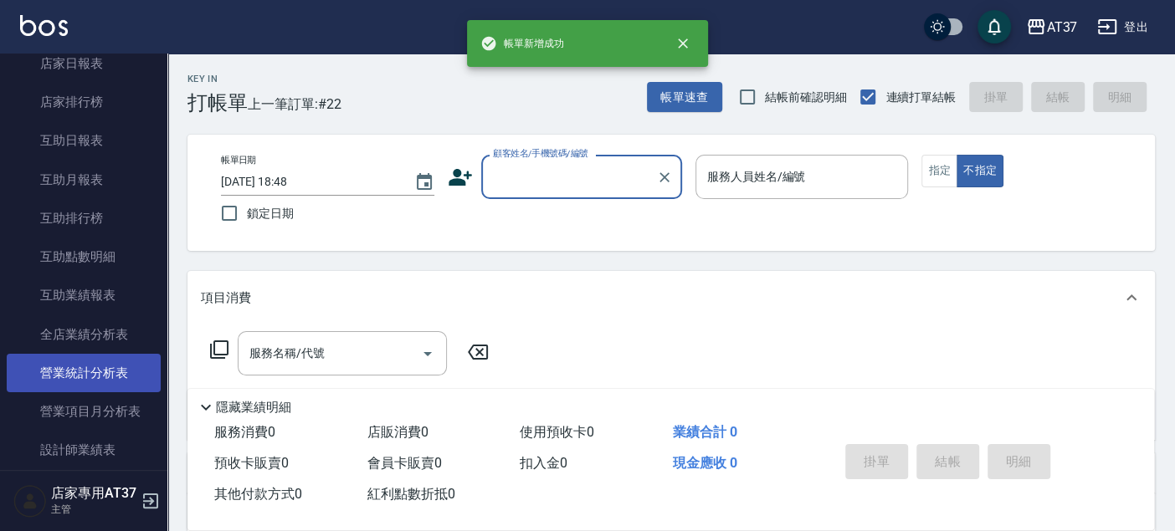
scroll to position [557, 0]
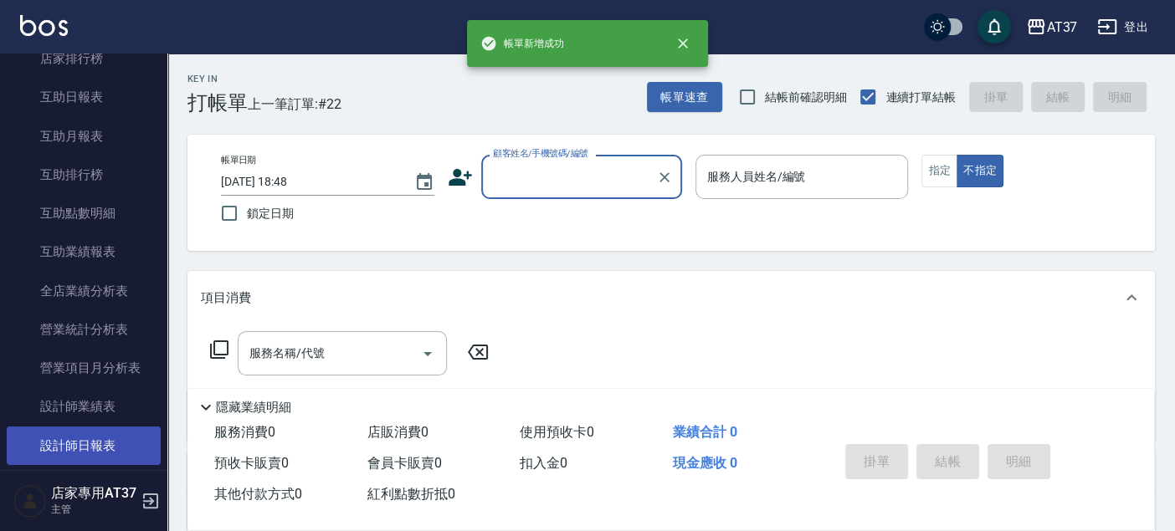
click at [106, 435] on link "設計師日報表" at bounding box center [84, 446] width 154 height 38
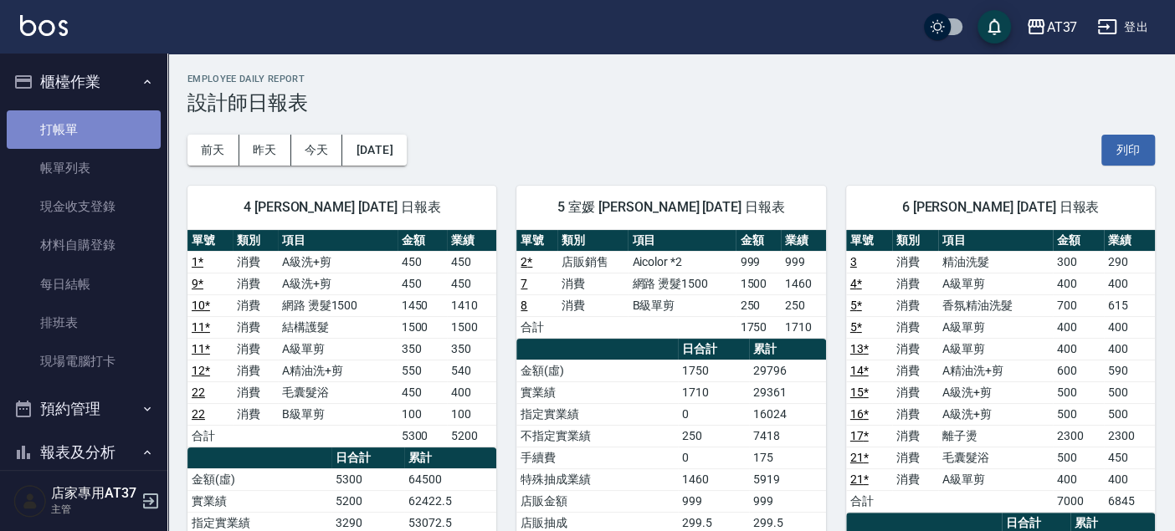
click at [111, 136] on link "打帳單" at bounding box center [84, 129] width 154 height 38
